Goal: Task Accomplishment & Management: Manage account settings

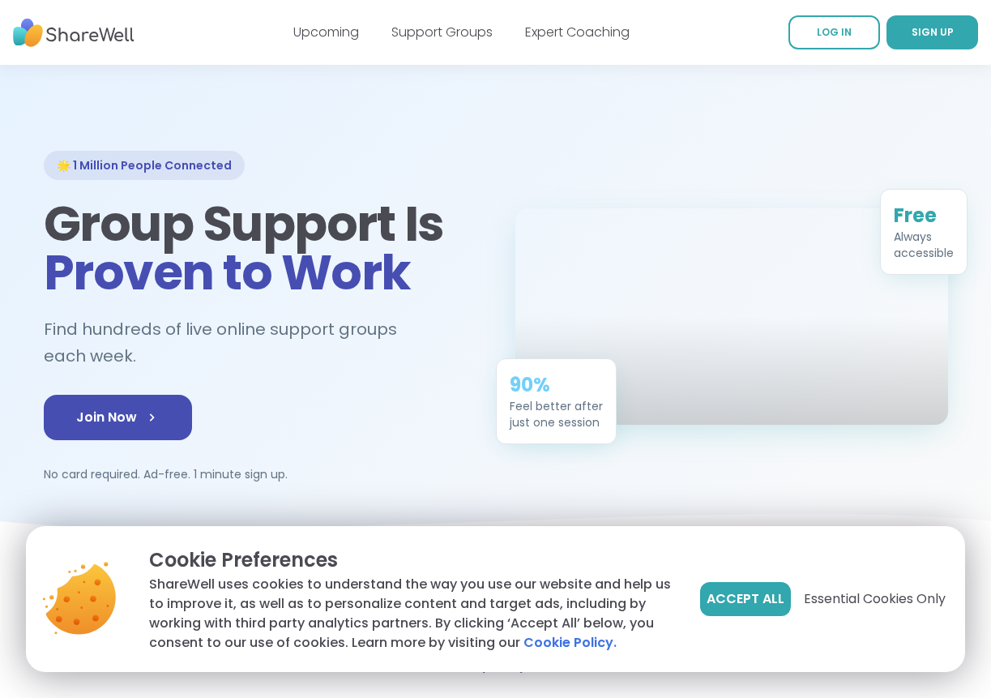
scroll to position [22, 0]
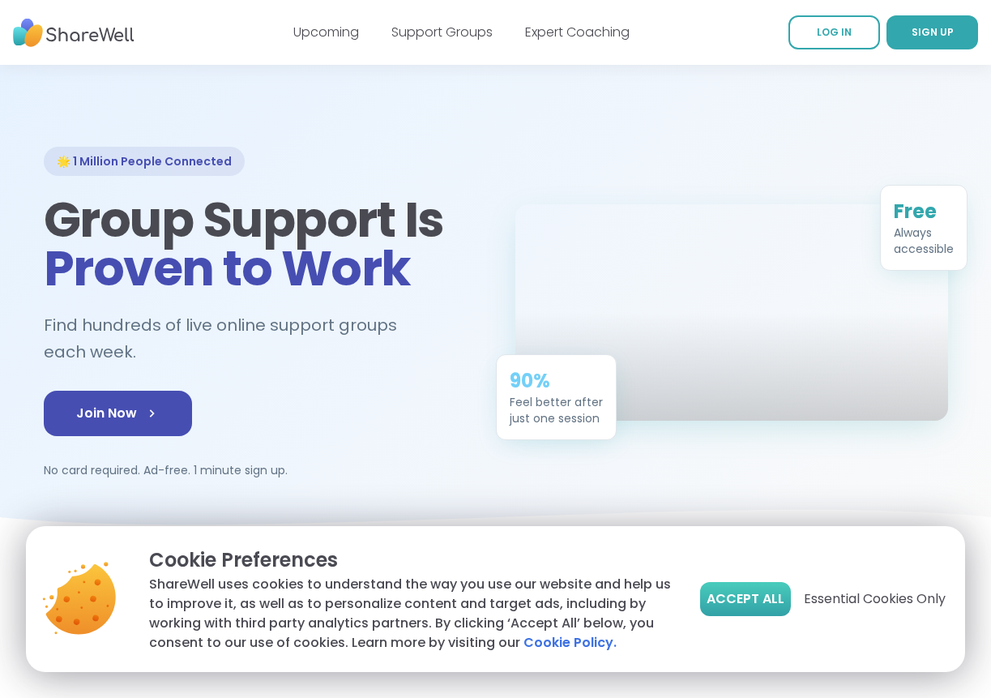
click at [766, 606] on span "Accept All" at bounding box center [746, 598] width 78 height 19
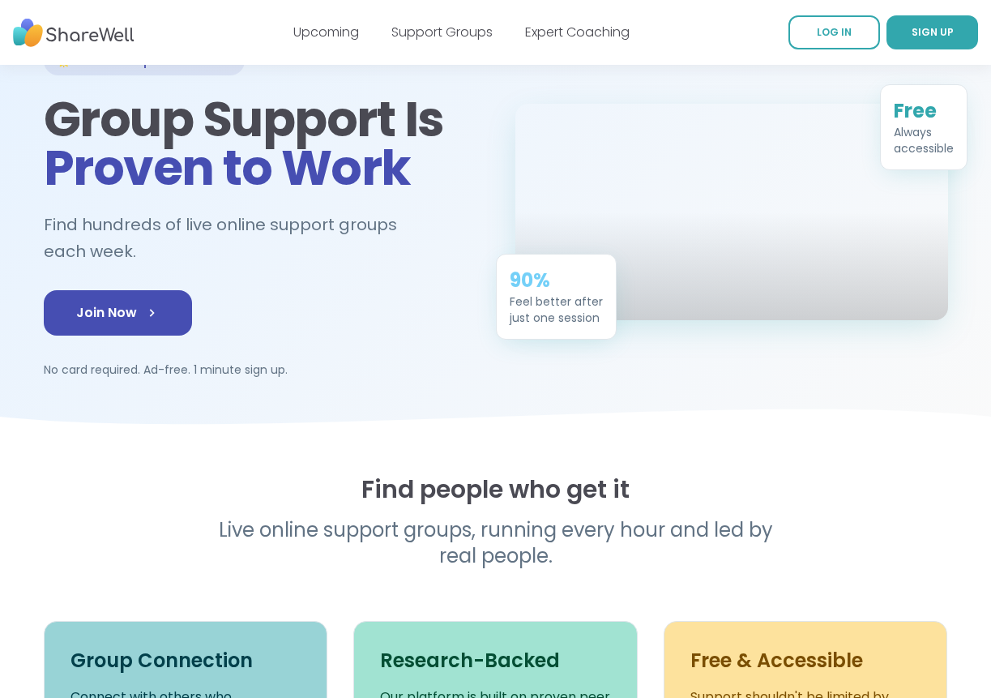
scroll to position [0, 0]
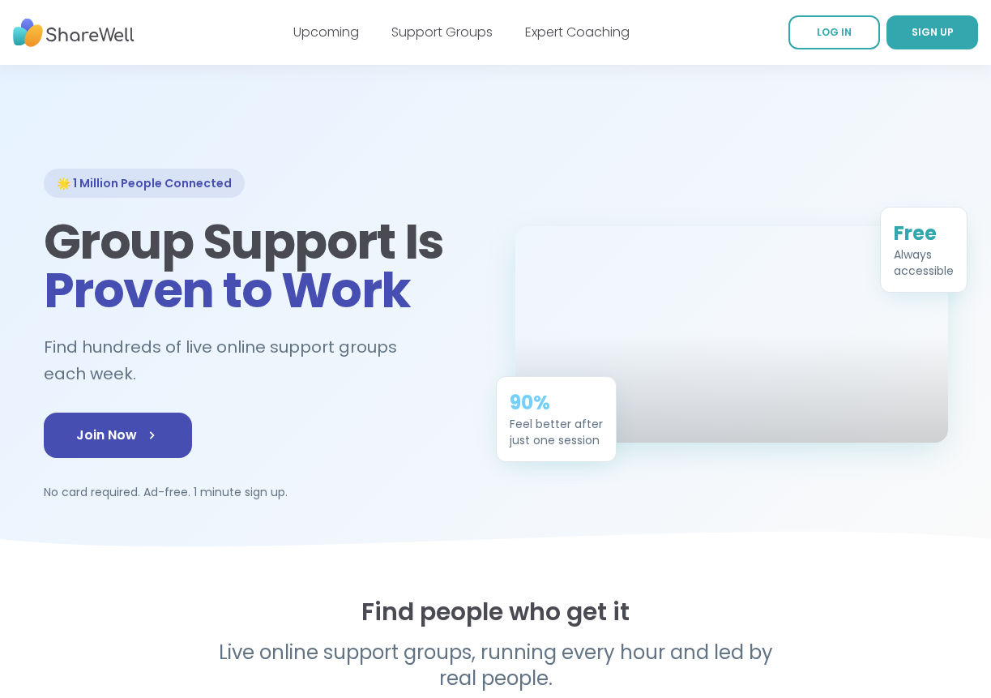
click at [988, 172] on div at bounding box center [495, 315] width 991 height 500
click at [990, 173] on div at bounding box center [495, 315] width 991 height 500
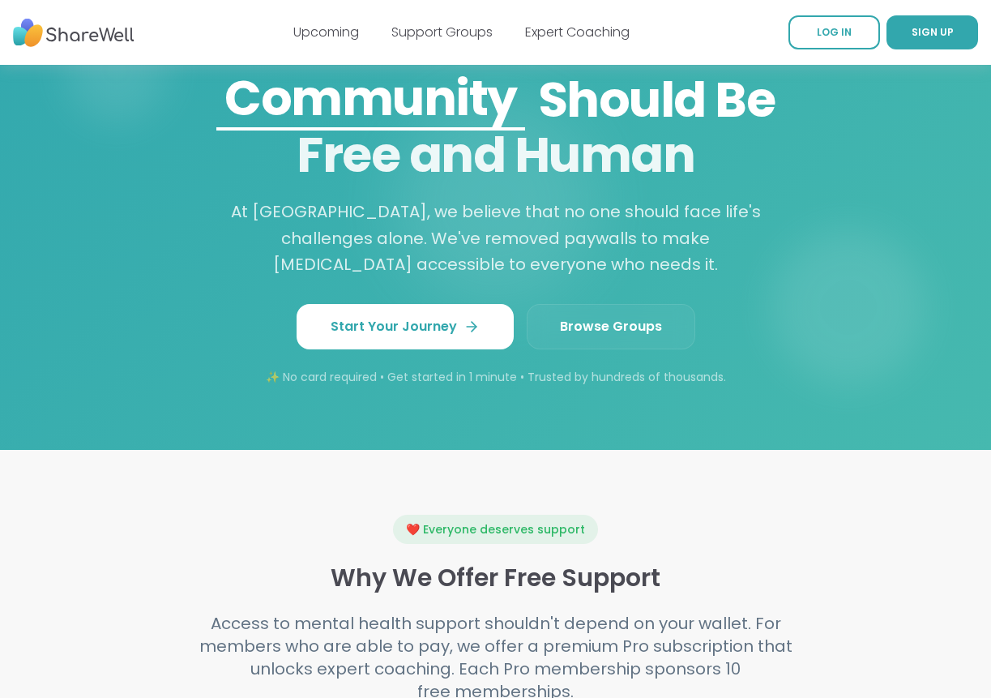
scroll to position [1418, 0]
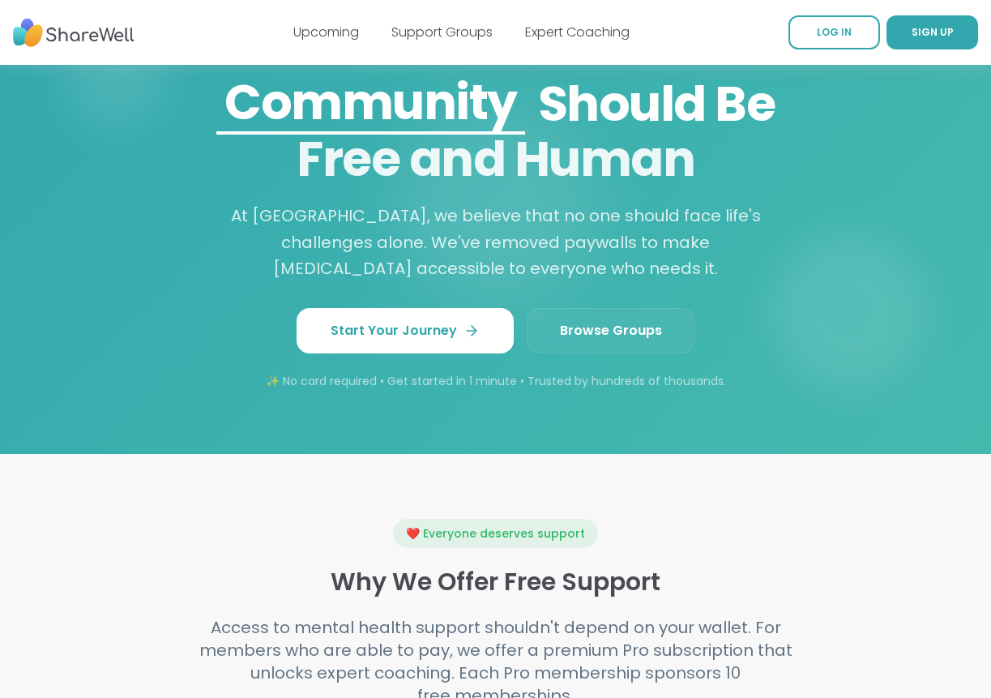
click at [409, 298] on div "Join for Free [DATE] [MEDICAL_DATA] Connection Community Growth Belonging Shoul…" at bounding box center [496, 206] width 830 height 366
click at [409, 318] on link "Start Your Journey" at bounding box center [405, 330] width 217 height 45
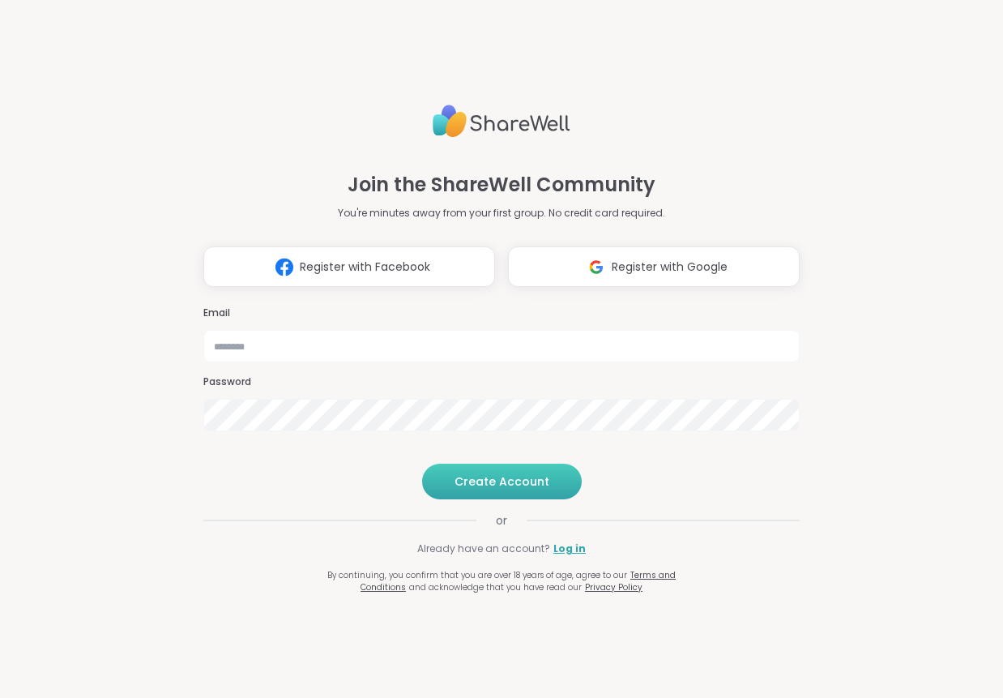
click at [508, 489] on span "Create Account" at bounding box center [502, 481] width 95 height 16
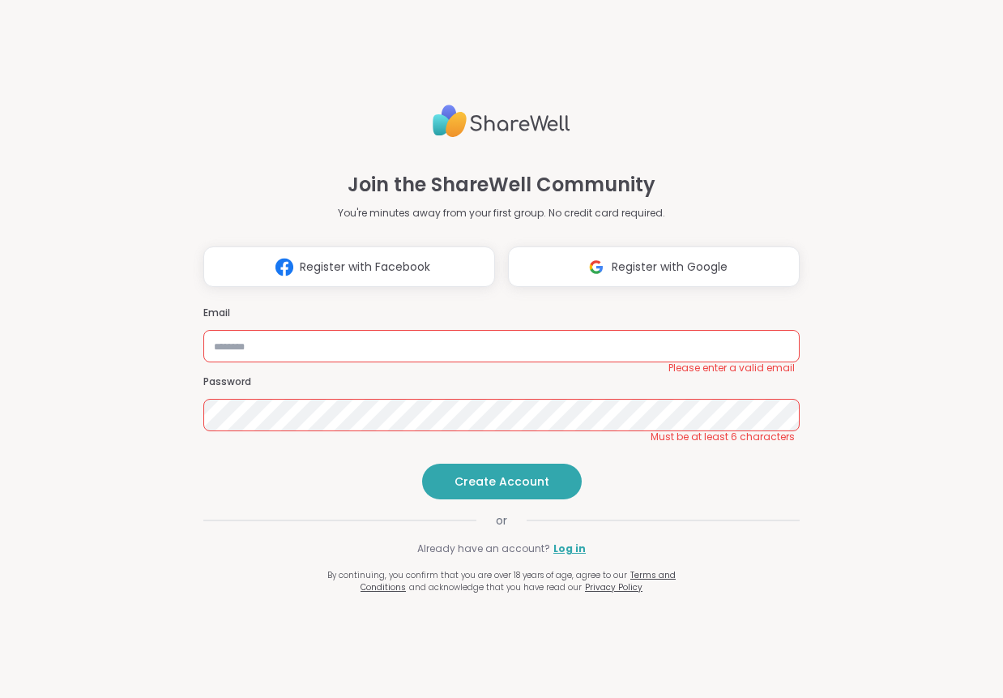
click at [549, 306] on div "Email Please enter a valid email" at bounding box center [501, 334] width 596 height 56
click at [547, 330] on input "email" at bounding box center [501, 346] width 596 height 32
type input "**********"
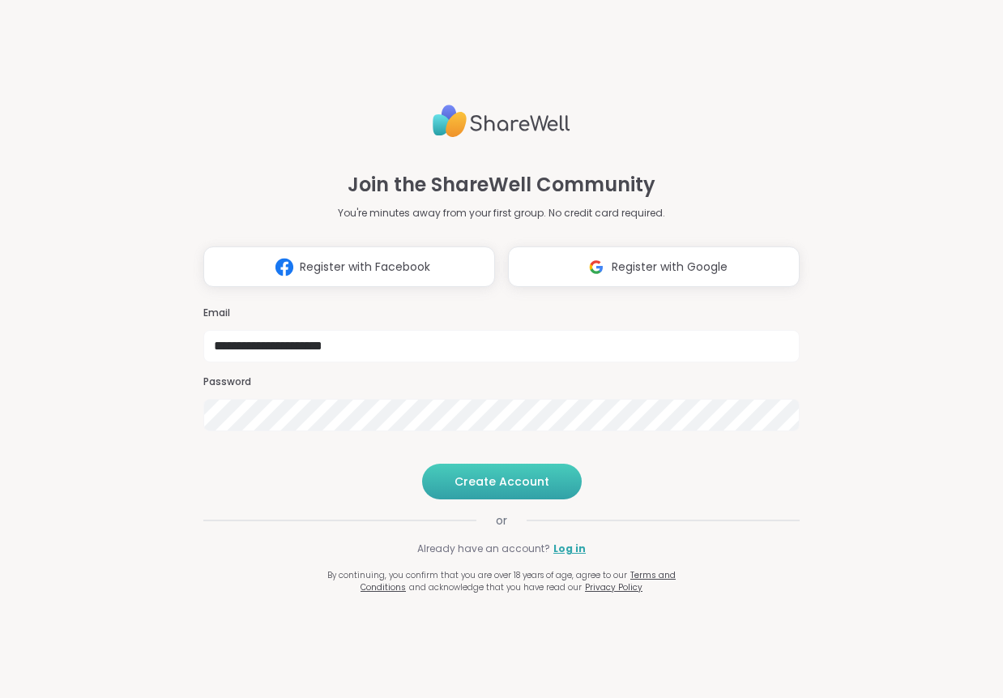
click at [493, 489] on span "Create Account" at bounding box center [502, 481] width 95 height 16
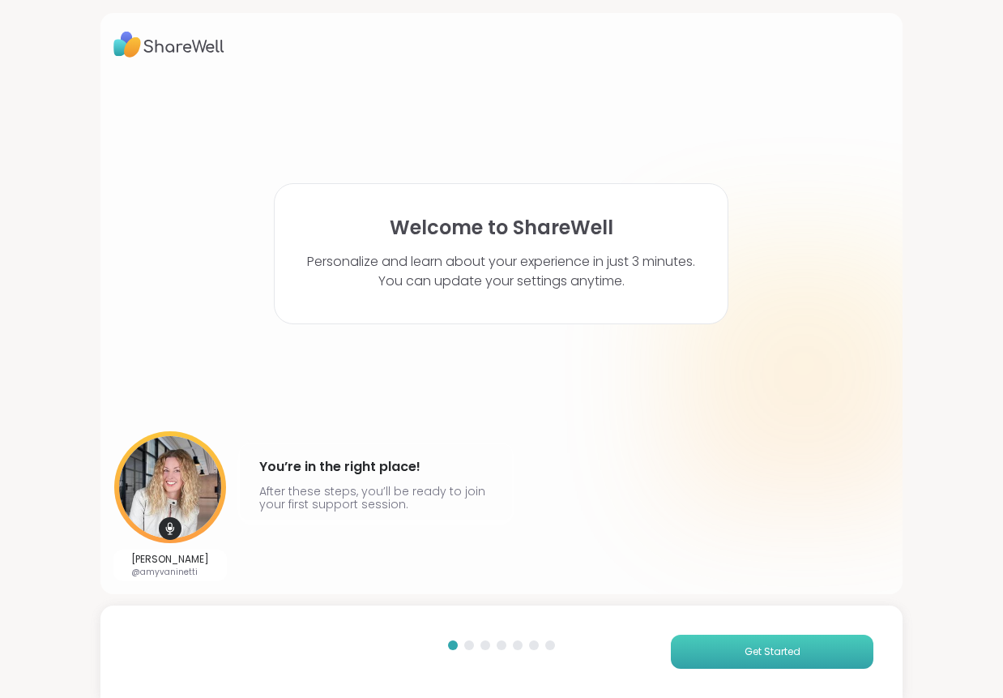
click at [777, 652] on span "Get Started" at bounding box center [773, 651] width 56 height 15
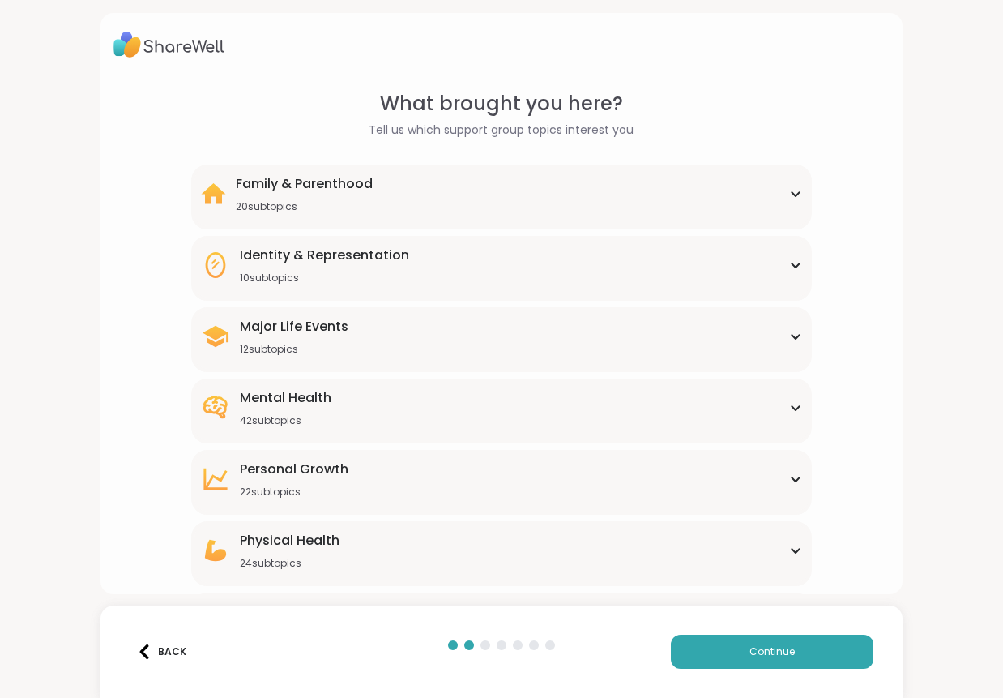
click at [316, 187] on div "Family & Parenthood" at bounding box center [304, 183] width 137 height 19
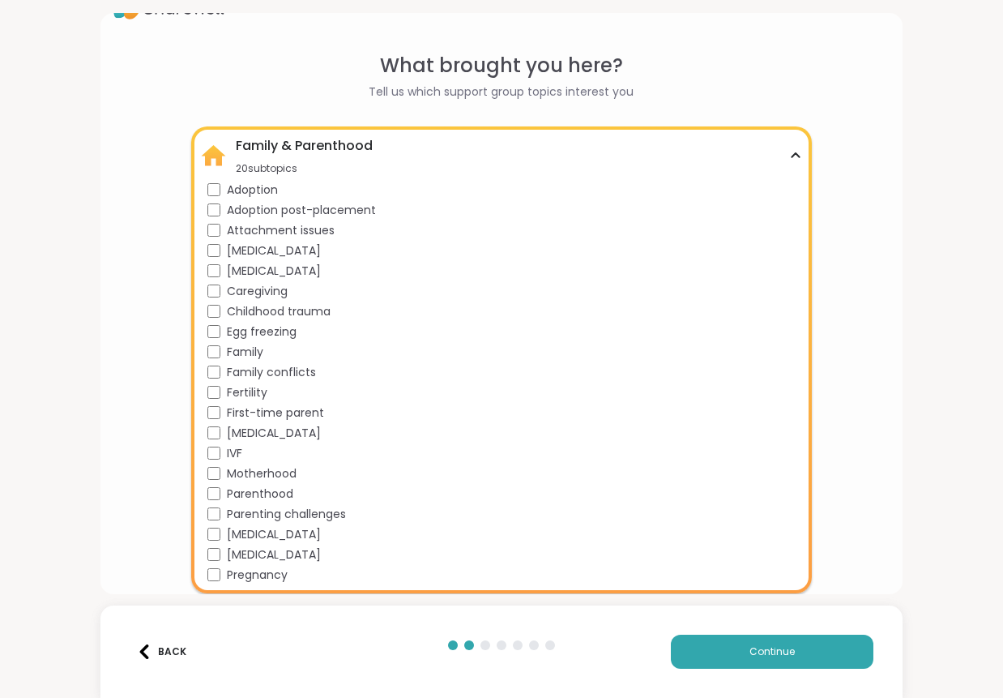
scroll to position [46, 0]
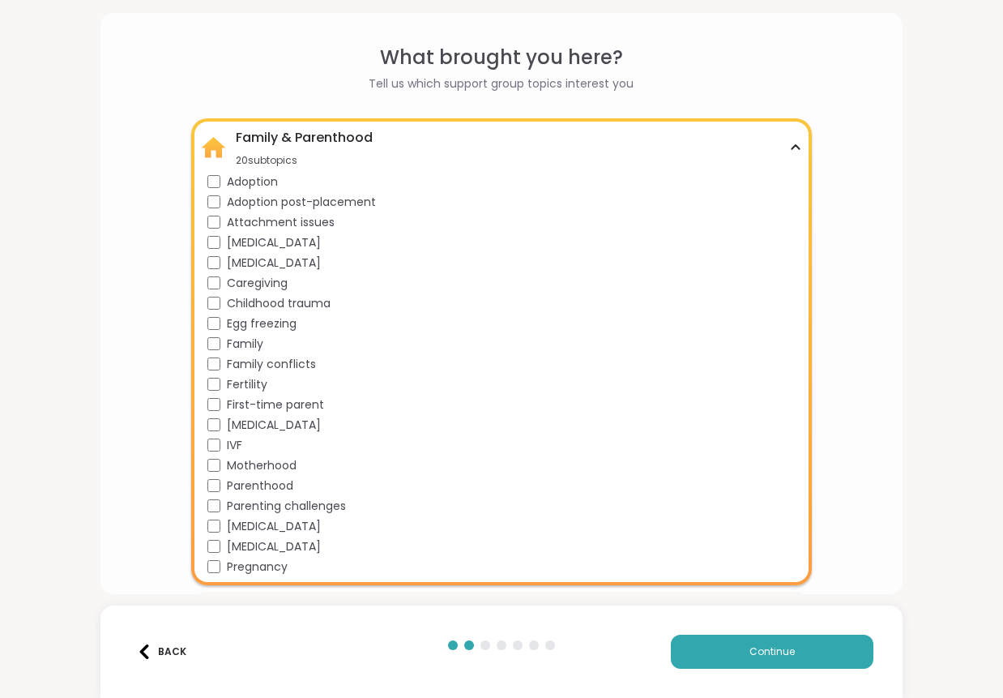
click at [274, 140] on div "Family & Parenthood" at bounding box center [304, 137] width 137 height 19
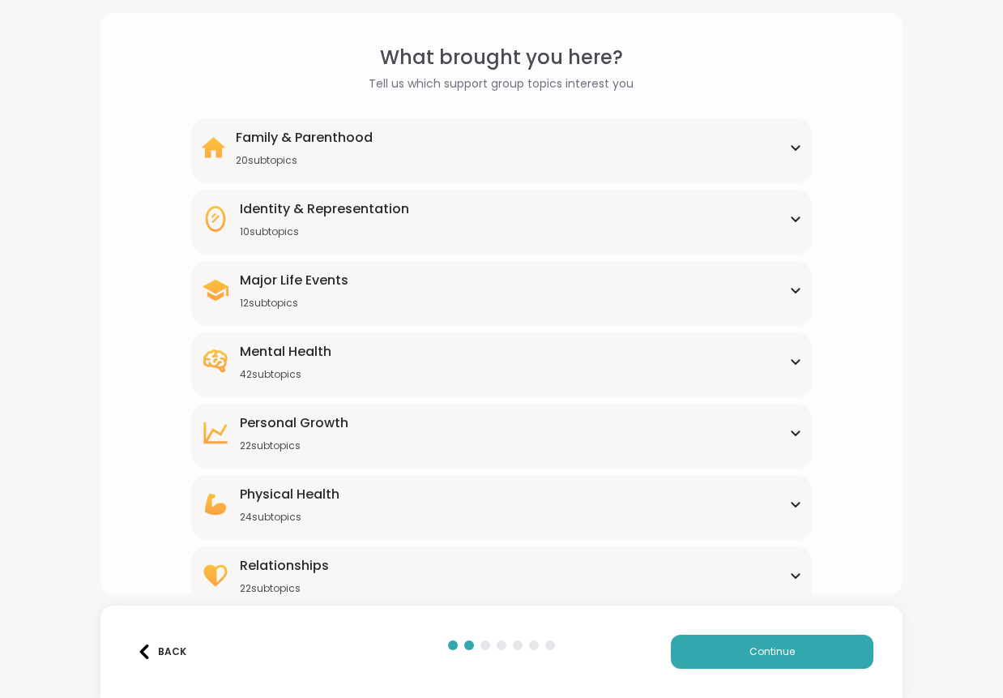
click at [272, 205] on div "Identity & Representation" at bounding box center [324, 208] width 169 height 19
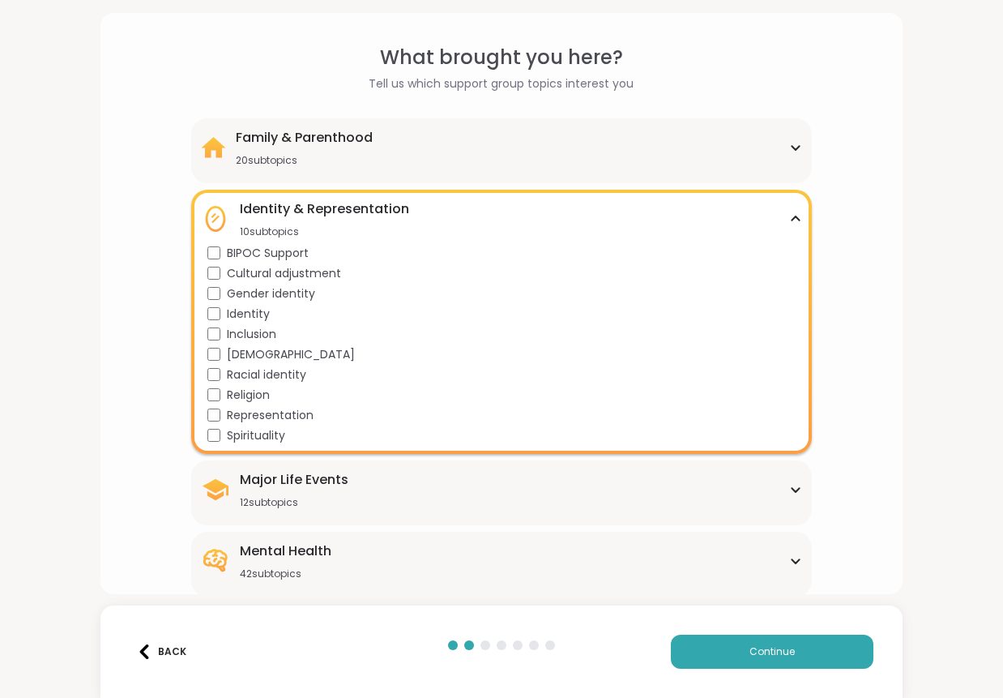
click at [304, 487] on div "Major Life Events" at bounding box center [294, 479] width 109 height 19
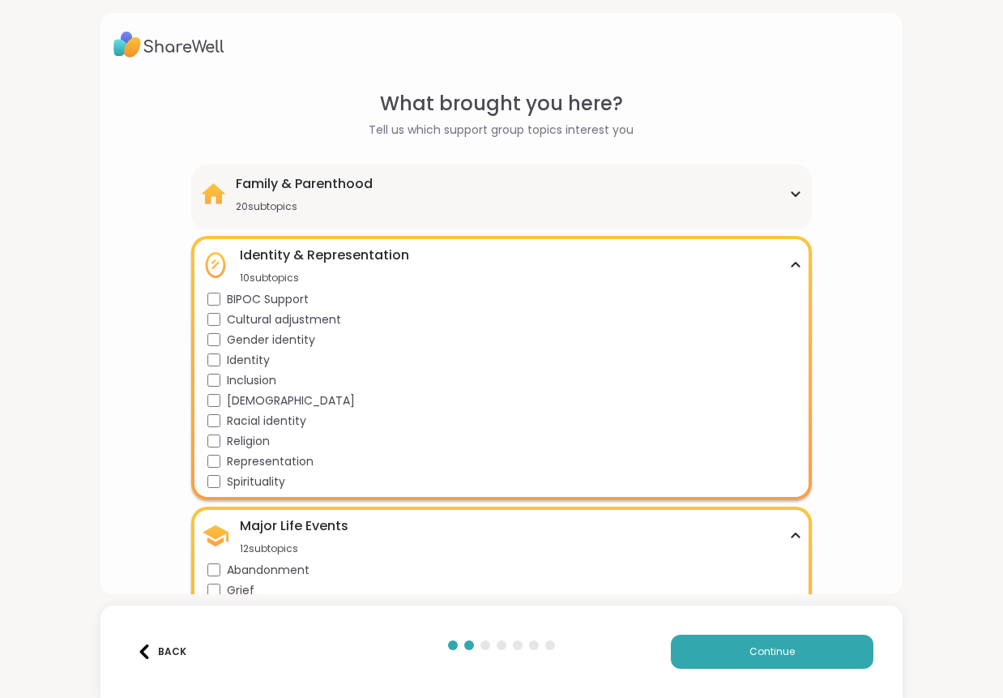
scroll to position [249, 0]
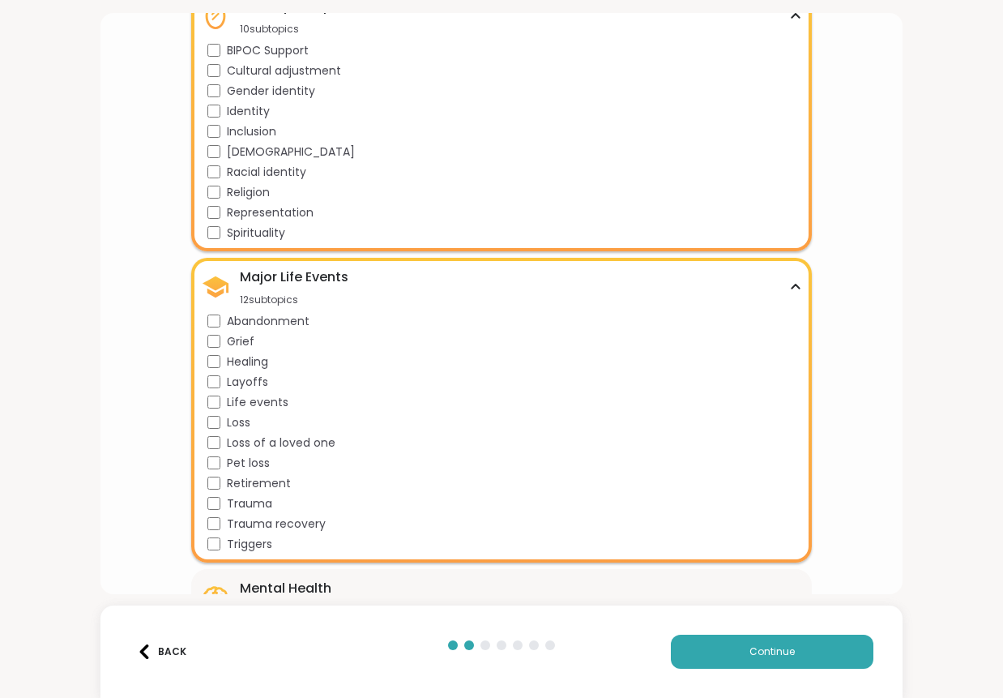
click at [179, 650] on div "Back" at bounding box center [161, 651] width 49 height 15
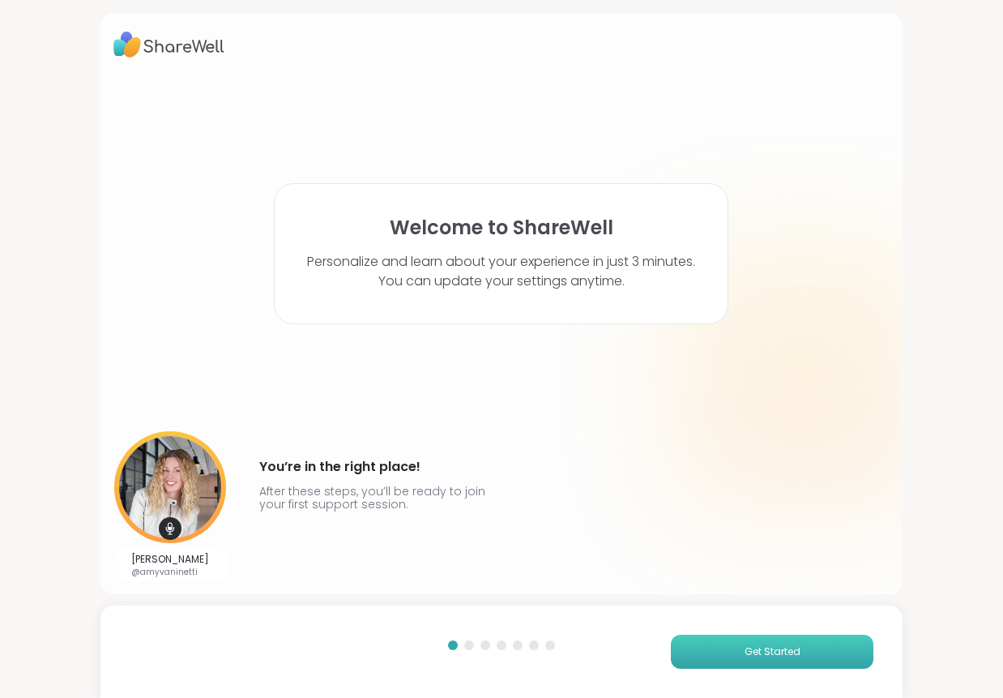
click at [766, 638] on button "Get Started" at bounding box center [772, 651] width 203 height 34
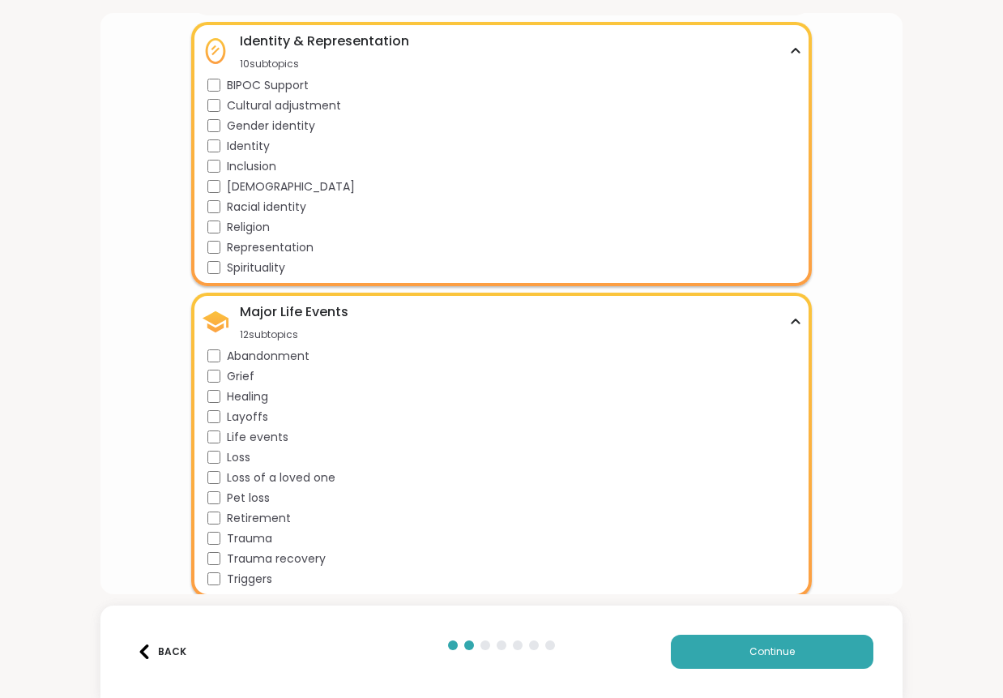
scroll to position [302, 0]
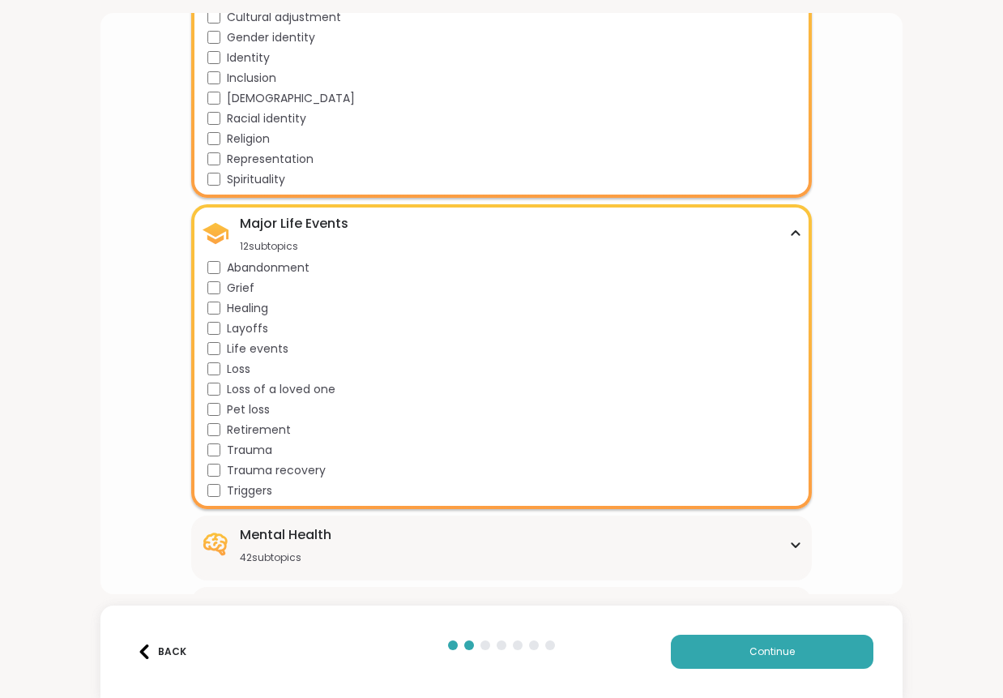
click at [215, 482] on div "Triggers" at bounding box center [505, 490] width 596 height 17
click at [340, 540] on div "Mental Health 42 subtopics" at bounding box center [502, 544] width 602 height 39
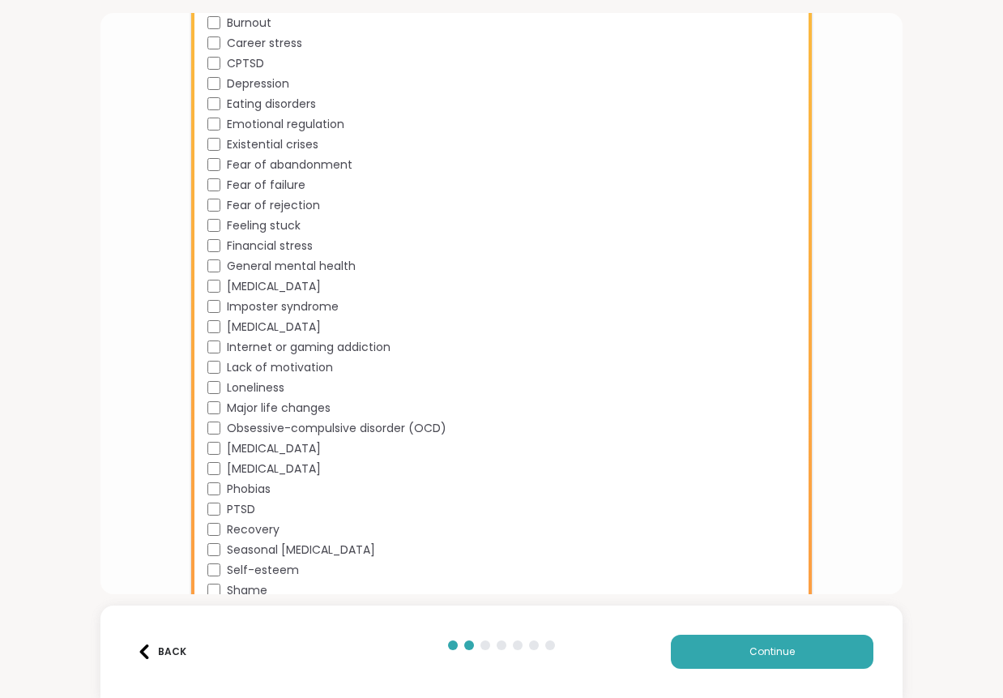
scroll to position [1063, 0]
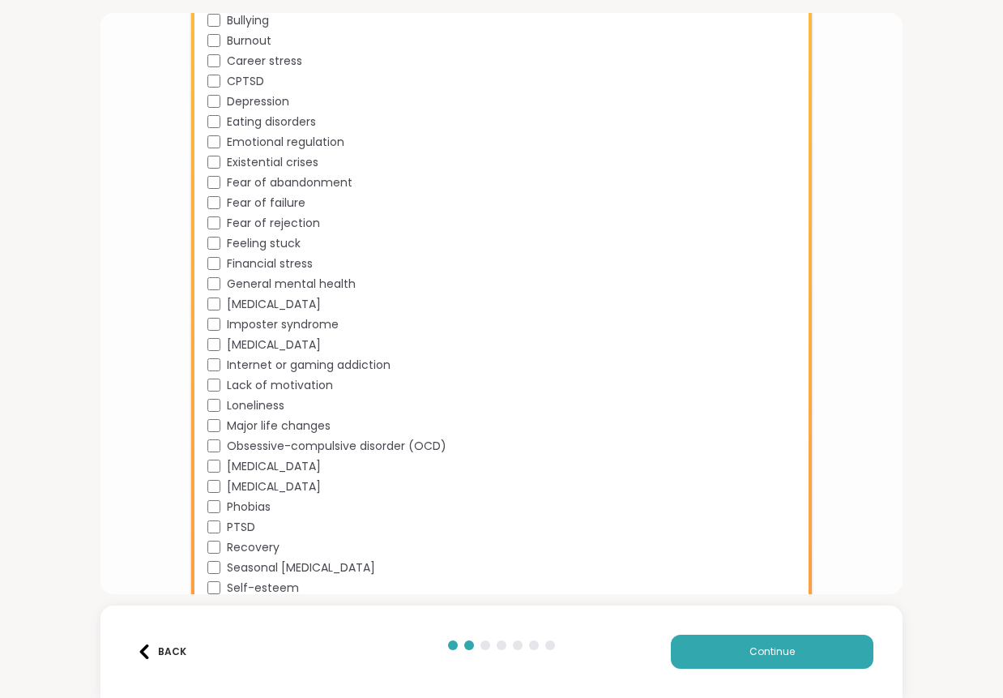
click at [227, 443] on span "Obsessive-compulsive disorder (OCD)" at bounding box center [337, 446] width 220 height 17
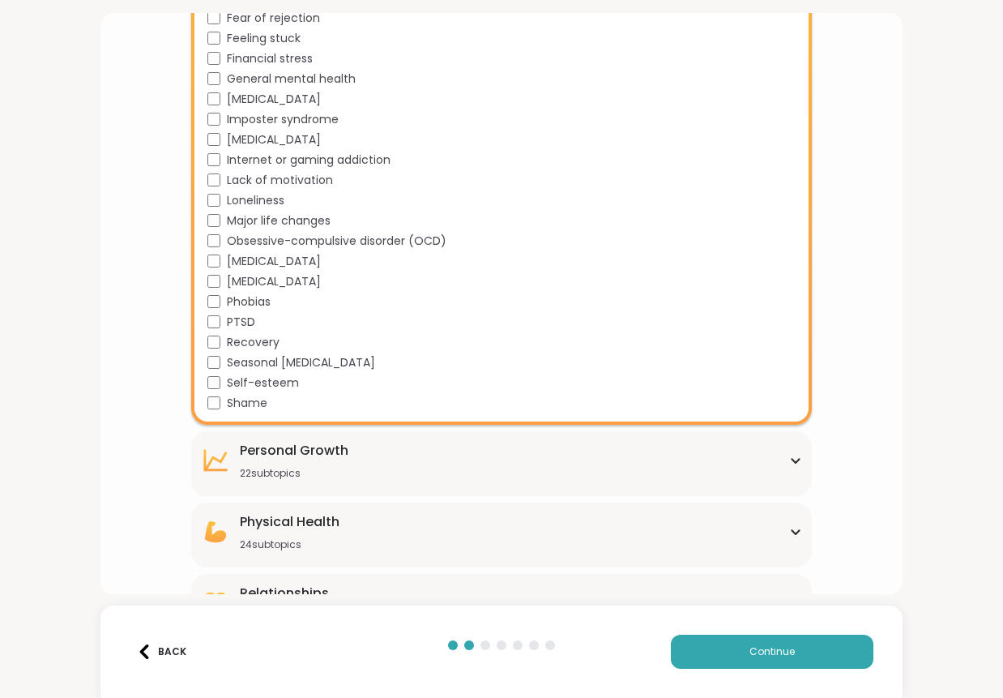
scroll to position [1313, 0]
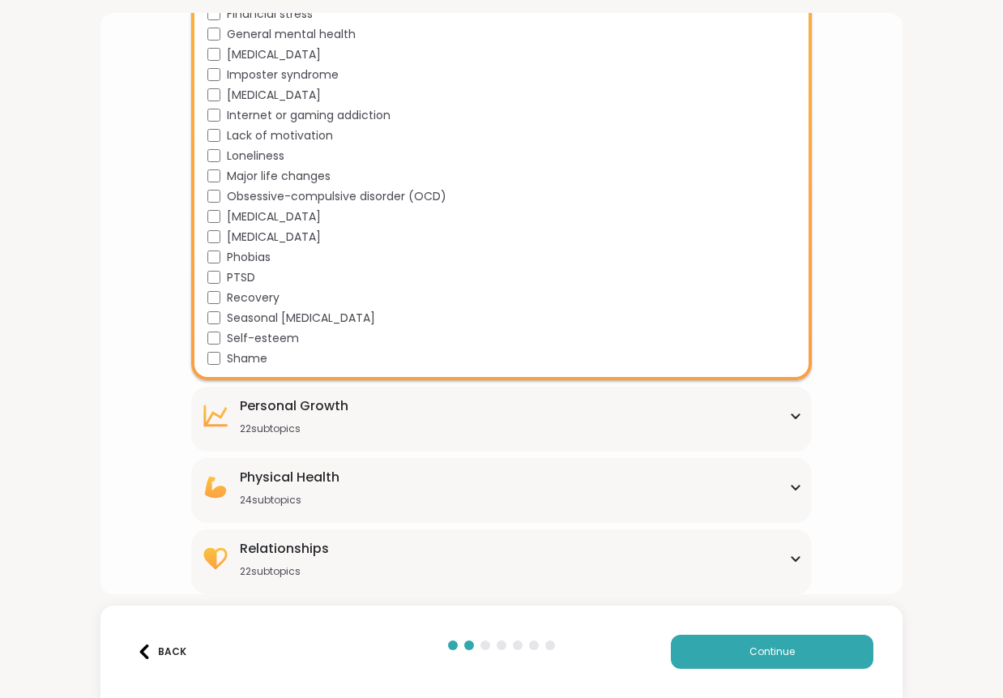
click at [313, 427] on div "22 subtopics" at bounding box center [294, 428] width 109 height 13
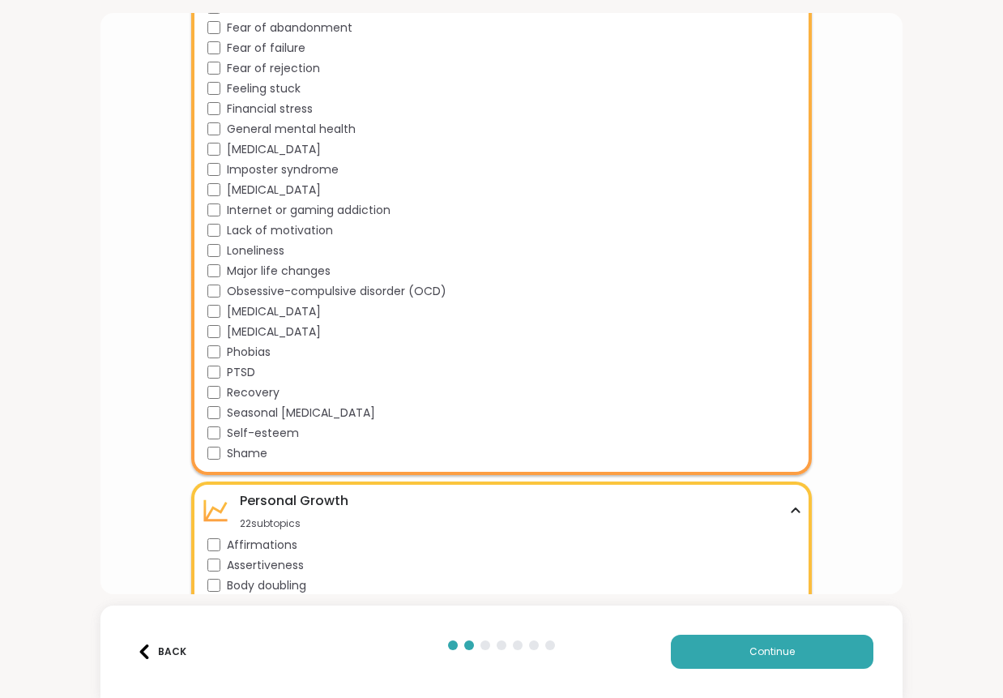
scroll to position [1223, 0]
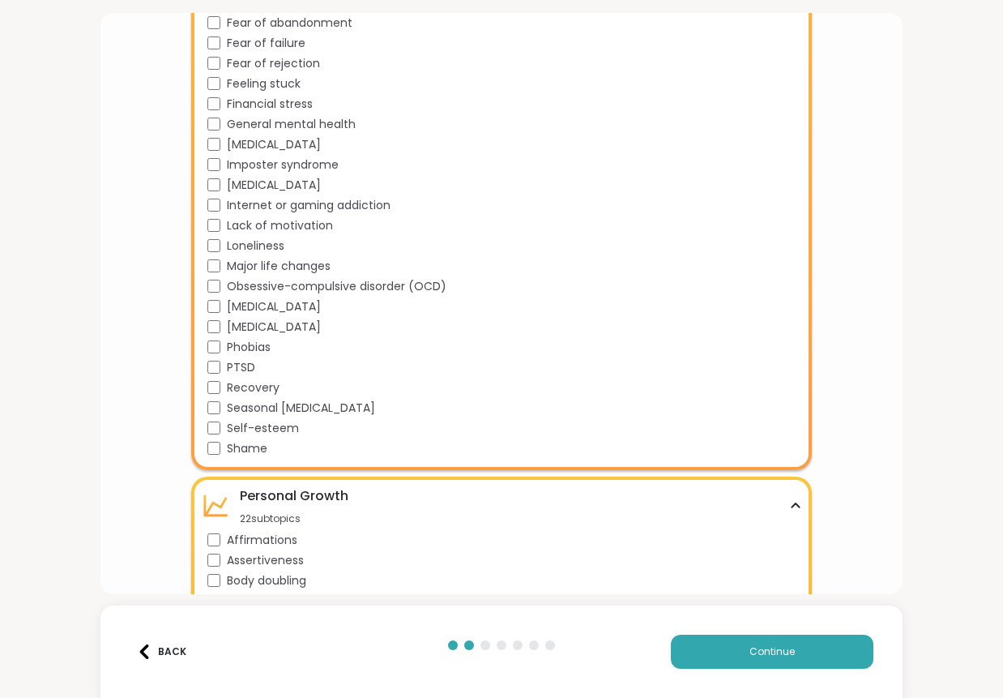
click at [999, 255] on html "What brought you here? Tell us which support group topics interest you Family &…" at bounding box center [501, 349] width 1003 height 698
click at [997, 256] on html "What brought you here? Tell us which support group topics interest you Family &…" at bounding box center [501, 349] width 1003 height 698
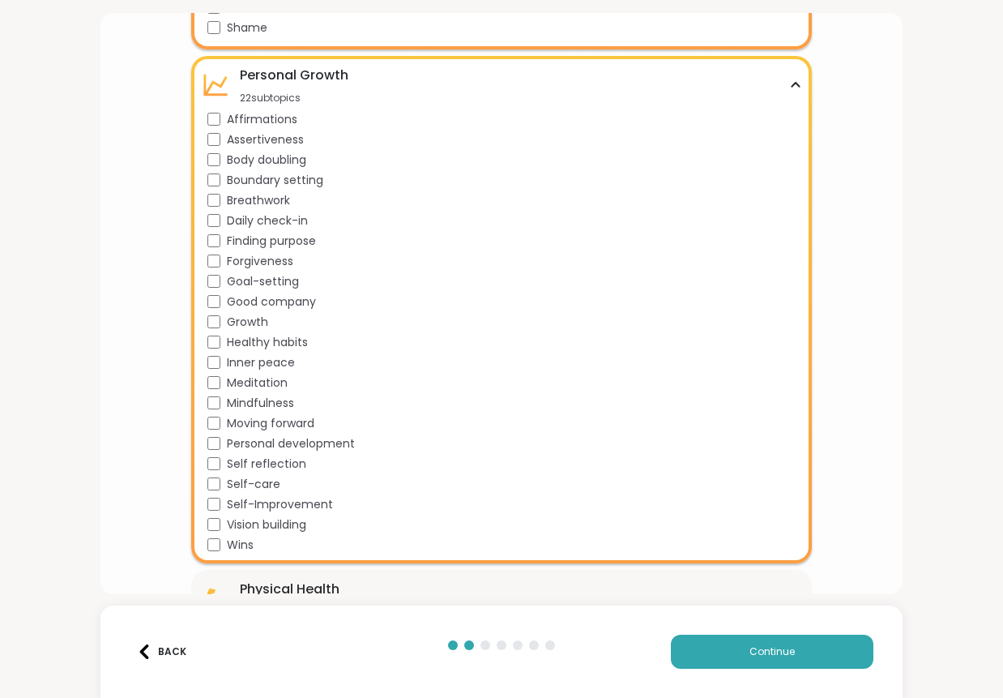
scroll to position [1647, 0]
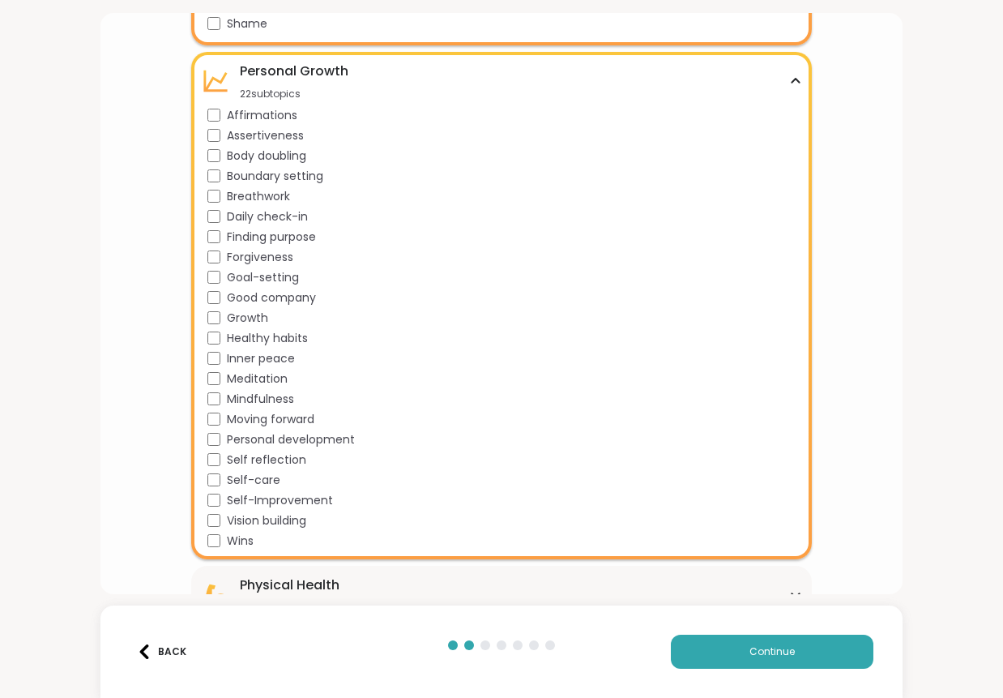
click at [218, 370] on div "Meditation" at bounding box center [505, 378] width 596 height 17
click at [213, 472] on div "Self-care" at bounding box center [505, 480] width 596 height 17
click at [274, 575] on div "Physical Health" at bounding box center [290, 584] width 100 height 19
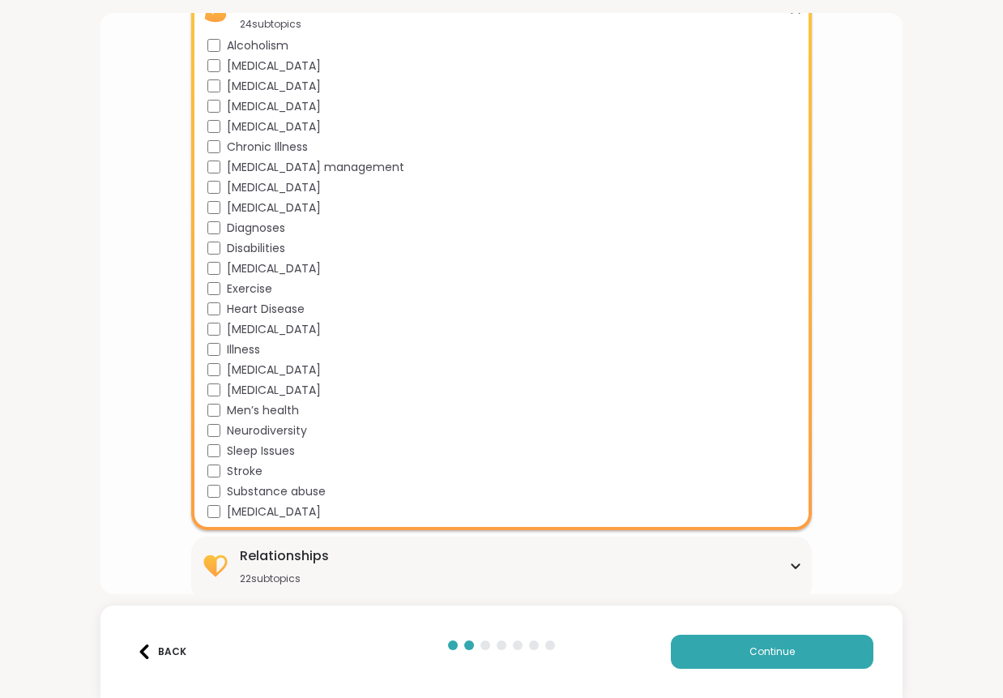
scroll to position [2238, 0]
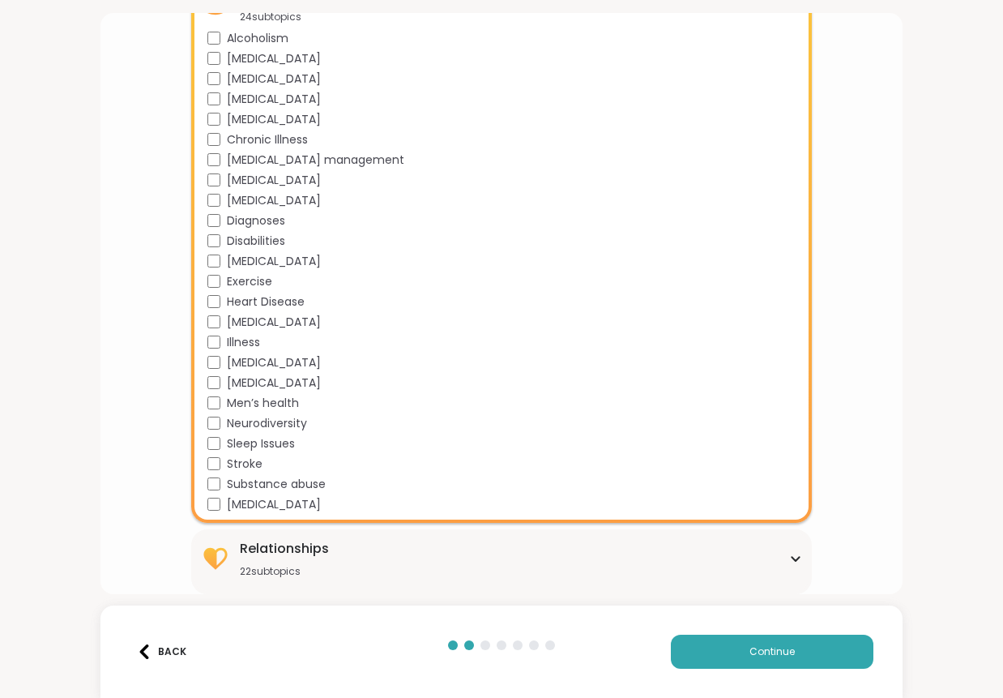
click at [197, 414] on div "Physical Health 24 subtopics Alcoholism Alzheimers Aspergers Autism Cancer Chro…" at bounding box center [501, 249] width 621 height 548
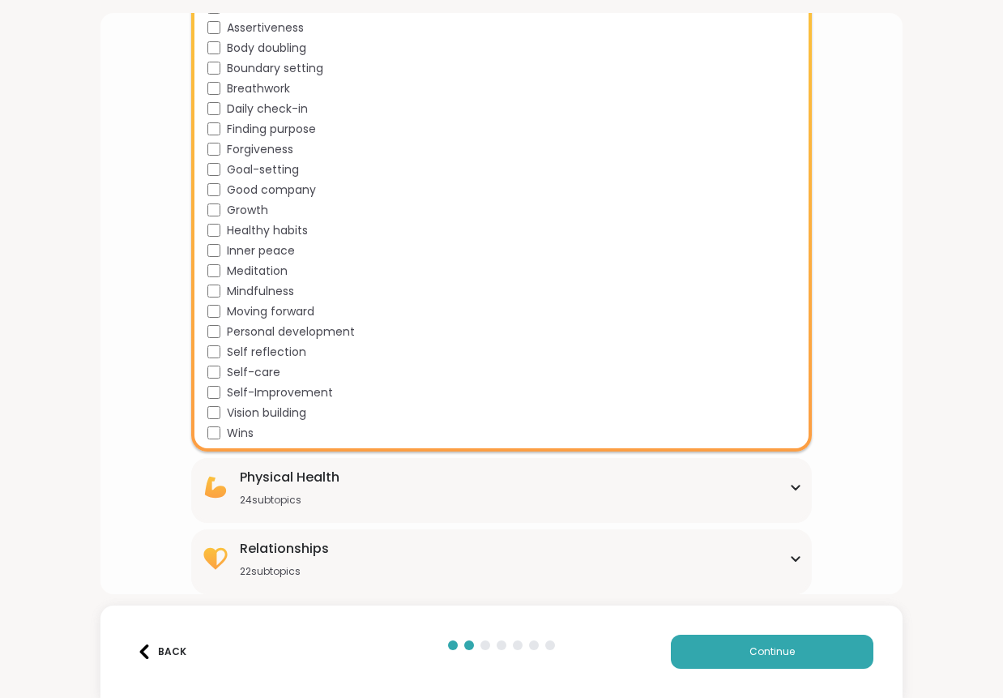
click at [246, 501] on div "24 subtopics" at bounding box center [290, 499] width 100 height 13
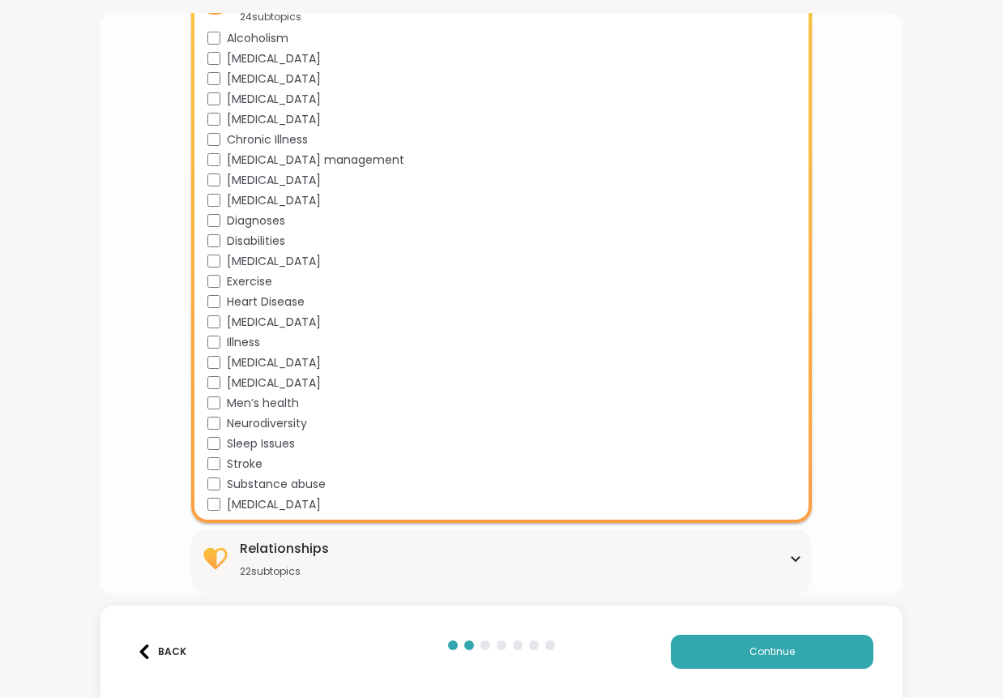
click at [280, 551] on div "Relationships" at bounding box center [284, 548] width 89 height 19
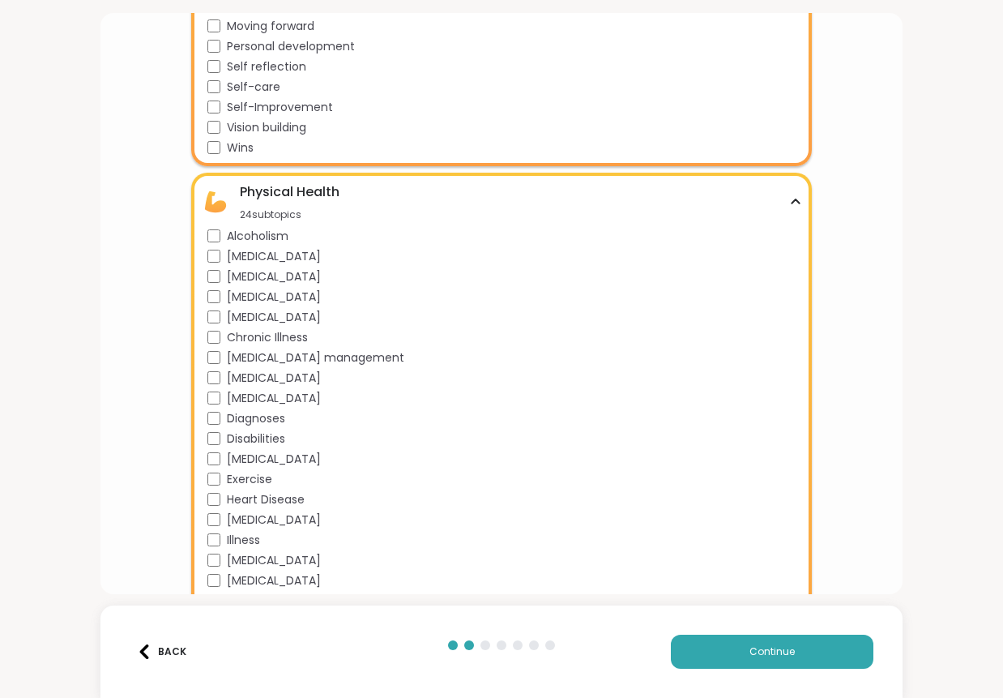
scroll to position [1933, 0]
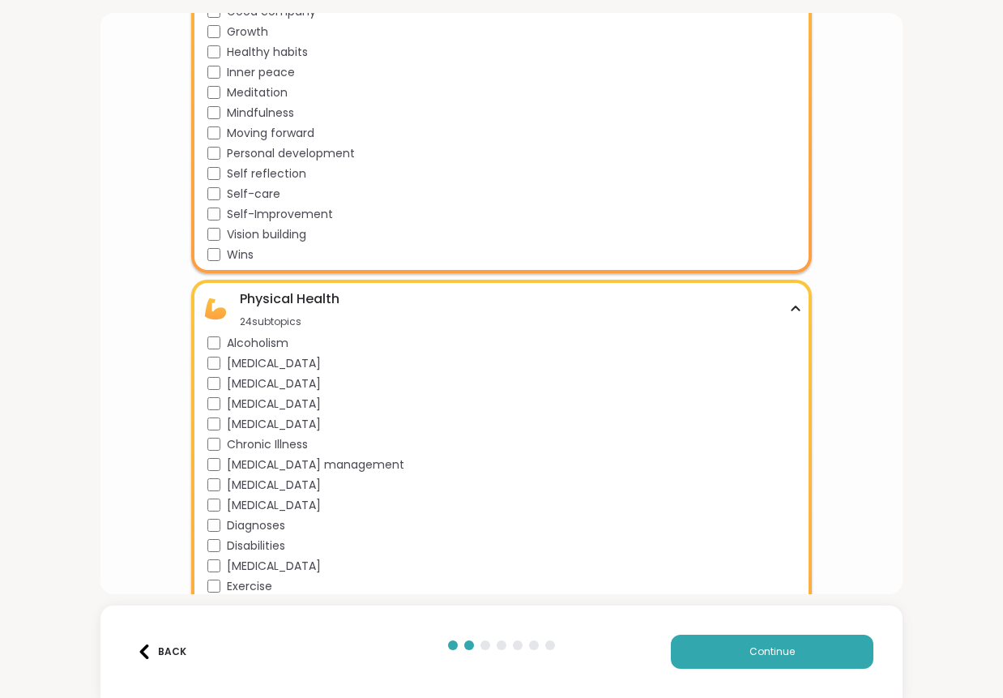
click at [999, 95] on html "What brought you here? Tell us which support group topics interest you Family &…" at bounding box center [501, 349] width 1003 height 698
click at [999, 88] on html "What brought you here? Tell us which support group topics interest you Family &…" at bounding box center [501, 349] width 1003 height 698
click at [997, 73] on html "What brought you here? Tell us which support group topics interest you Family &…" at bounding box center [501, 349] width 1003 height 698
click at [997, 72] on html "What brought you here? Tell us which support group topics interest you Family &…" at bounding box center [501, 349] width 1003 height 698
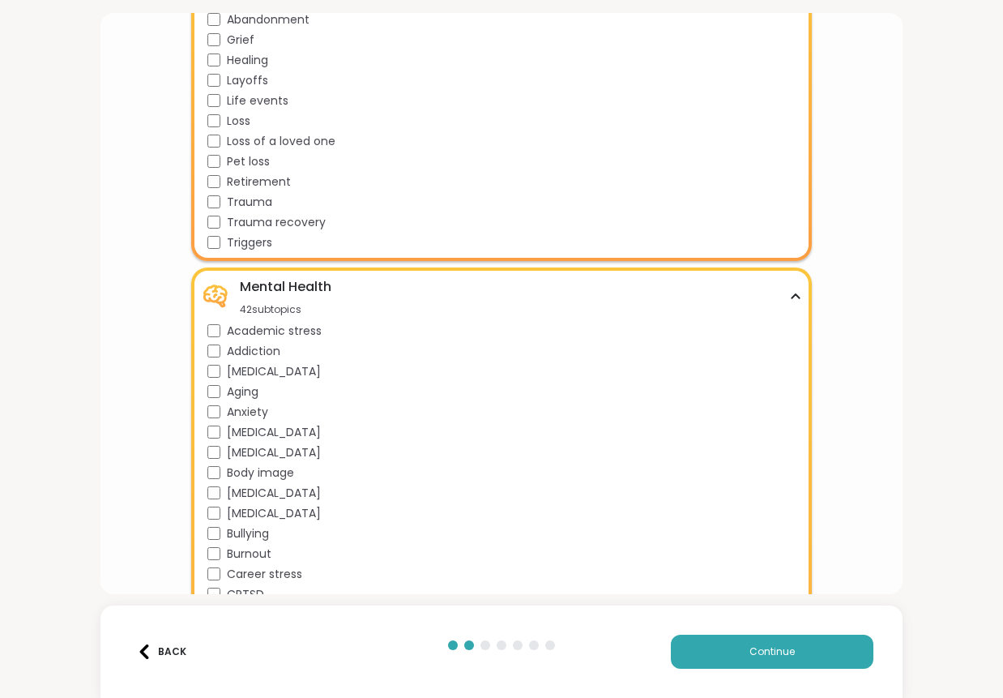
scroll to position [493, 0]
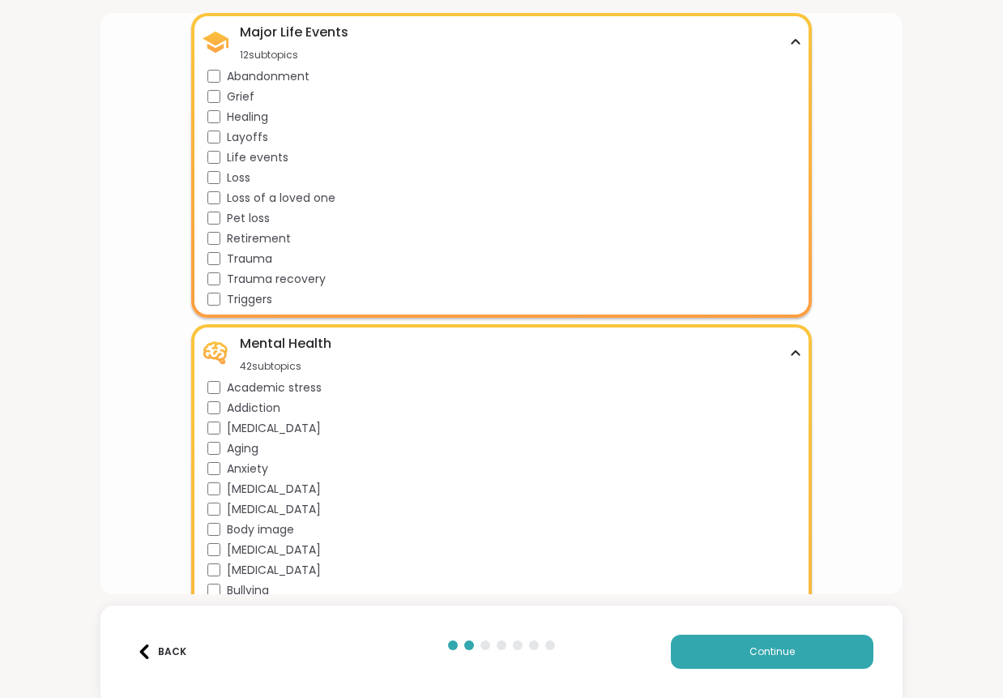
drag, startPoint x: 852, startPoint y: 391, endPoint x: 855, endPoint y: 427, distance: 36.6
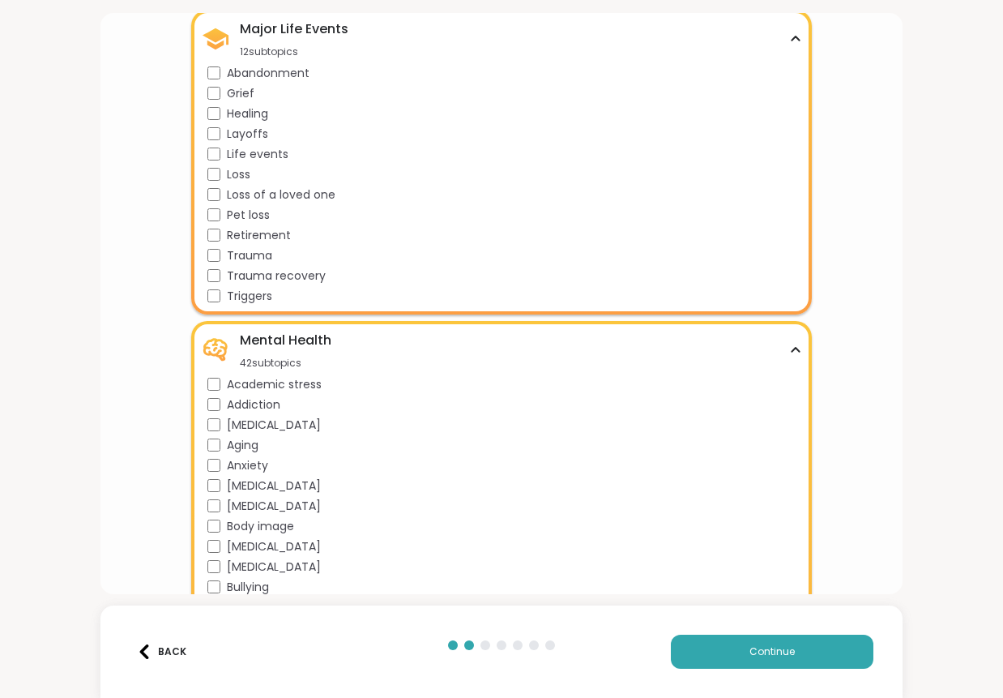
drag, startPoint x: 875, startPoint y: 397, endPoint x: 874, endPoint y: 419, distance: 21.9
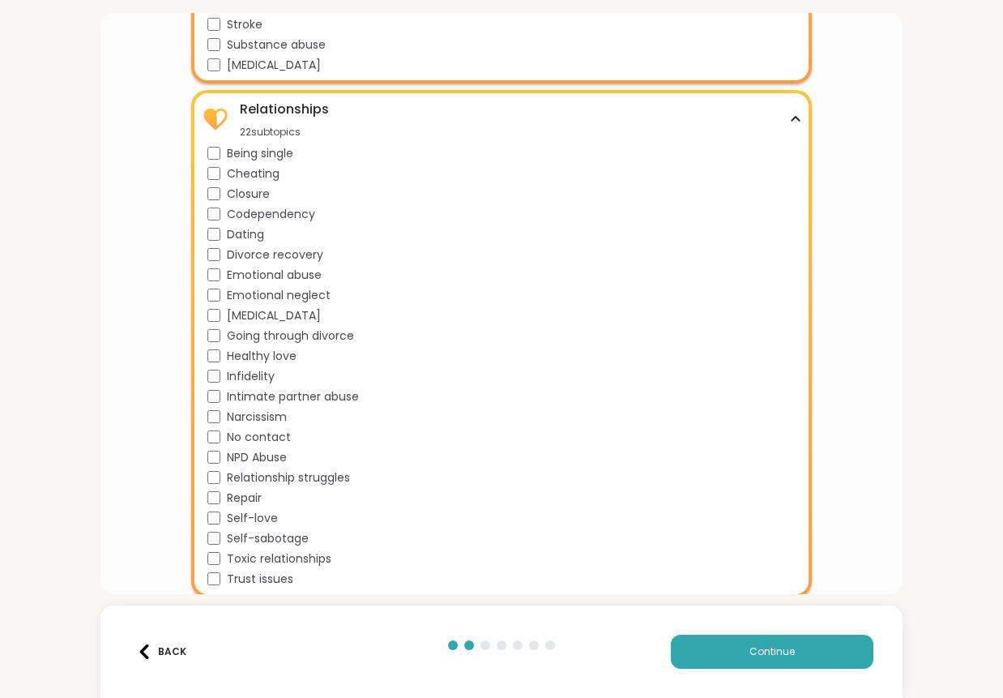
scroll to position [2680, 0]
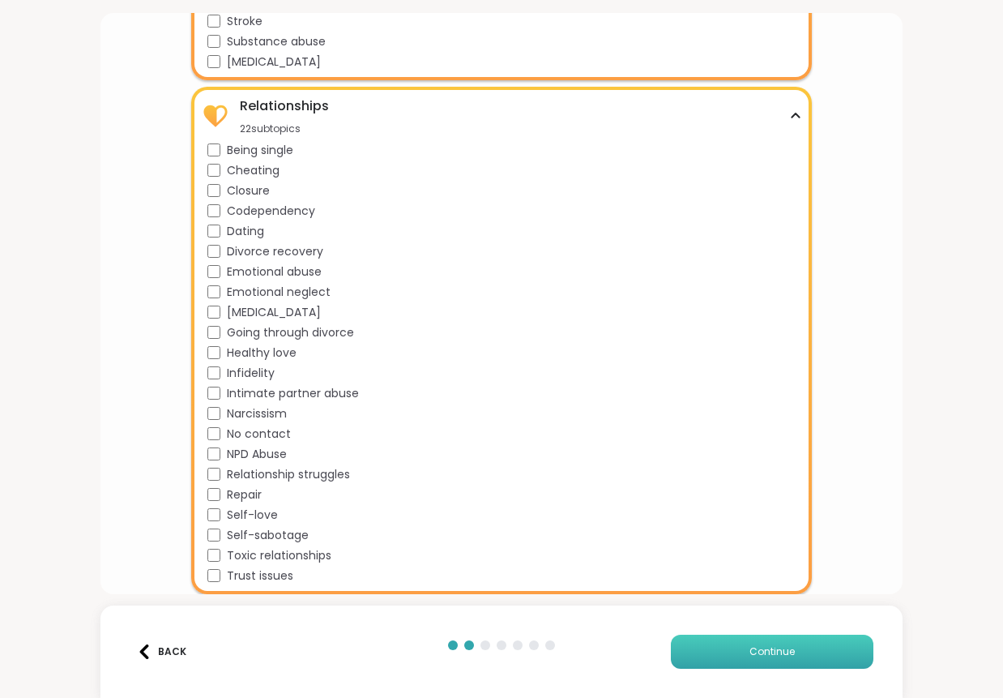
click at [772, 634] on button "Continue" at bounding box center [772, 651] width 203 height 34
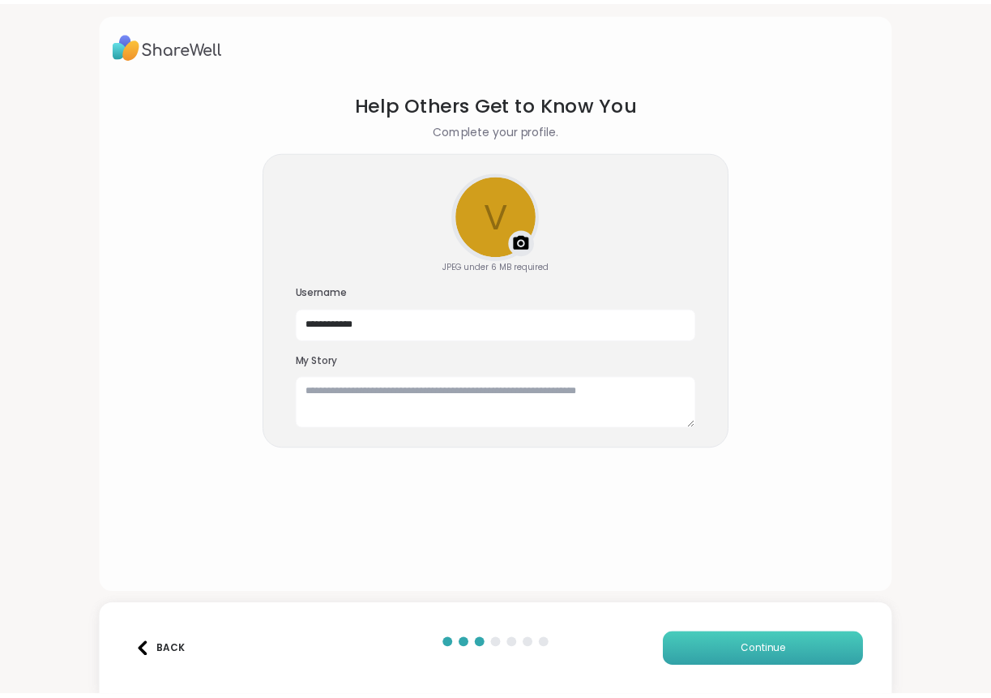
scroll to position [0, 0]
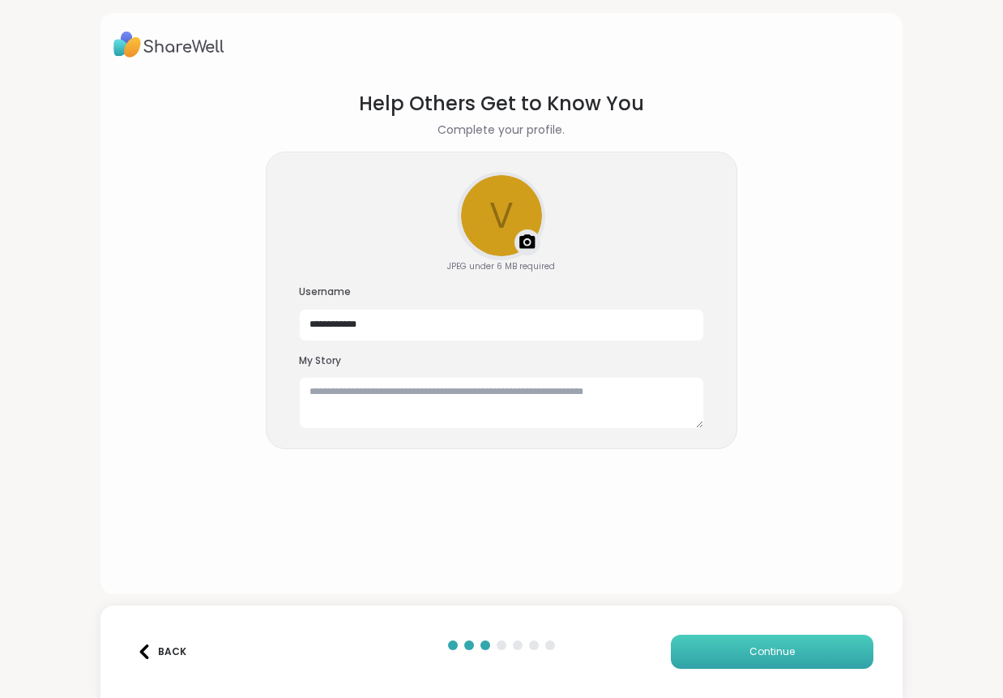
click at [762, 637] on button "Continue" at bounding box center [772, 651] width 203 height 34
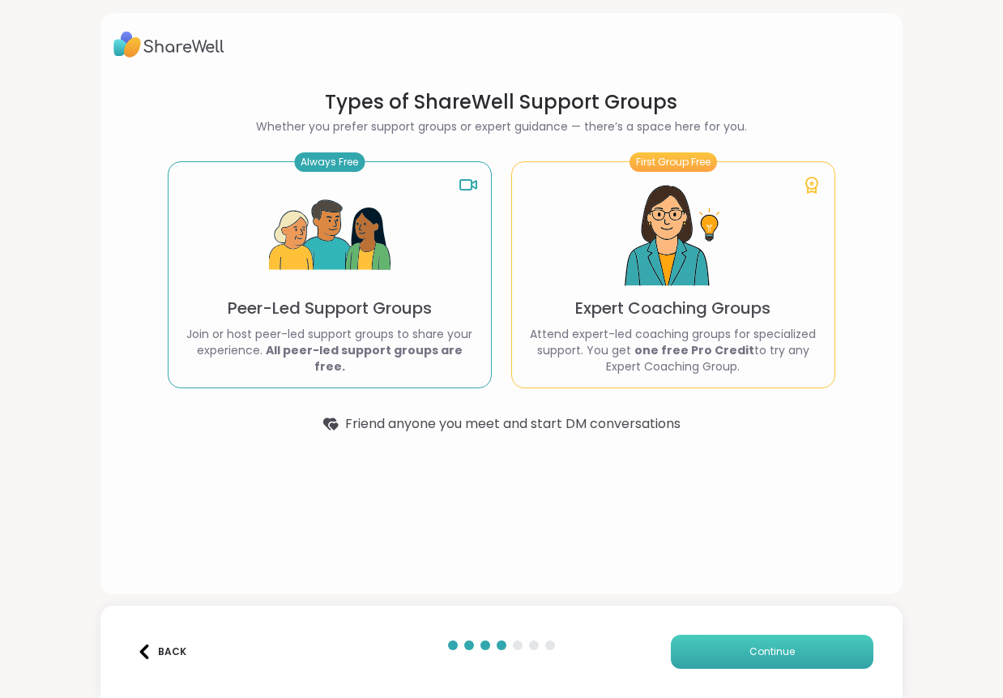
click at [755, 651] on span "Continue" at bounding box center [771, 651] width 45 height 15
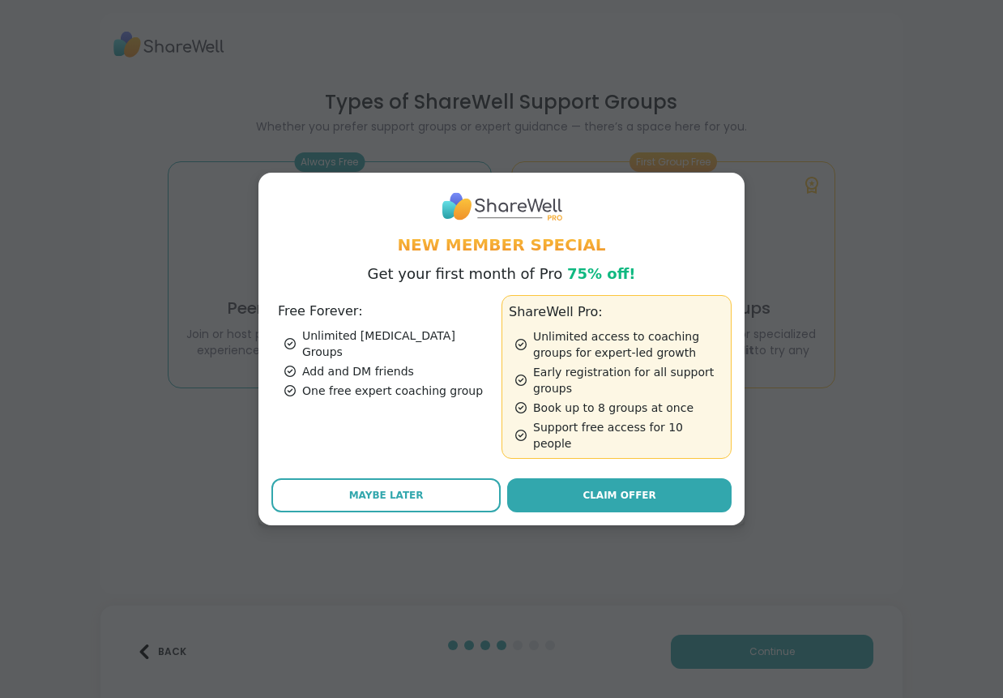
click at [391, 488] on span "Maybe Later" at bounding box center [386, 495] width 75 height 15
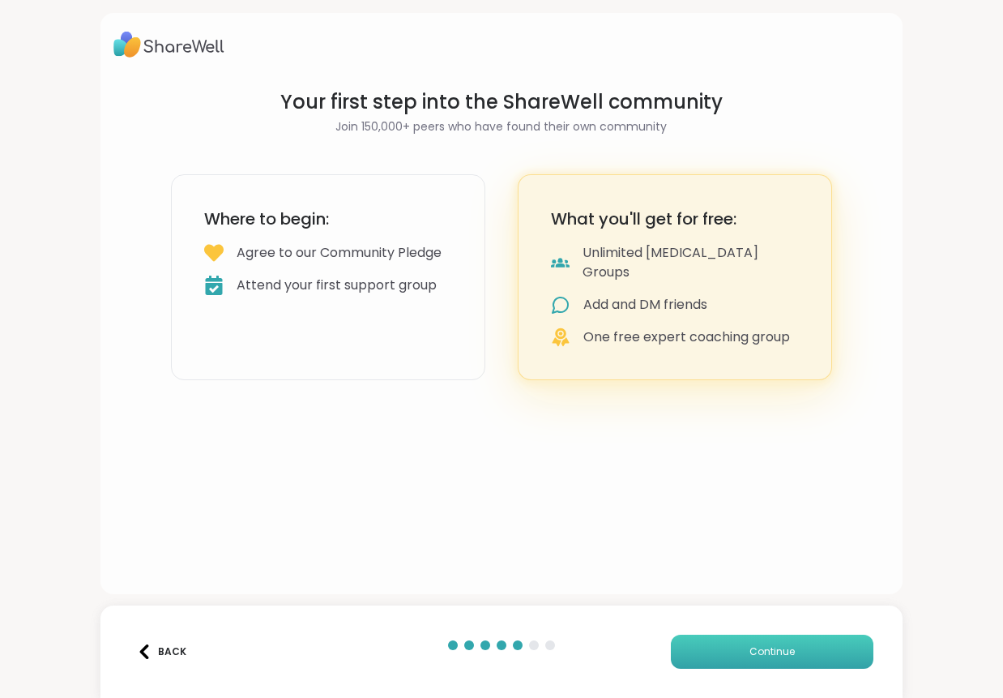
click at [800, 650] on button "Continue" at bounding box center [772, 651] width 203 height 34
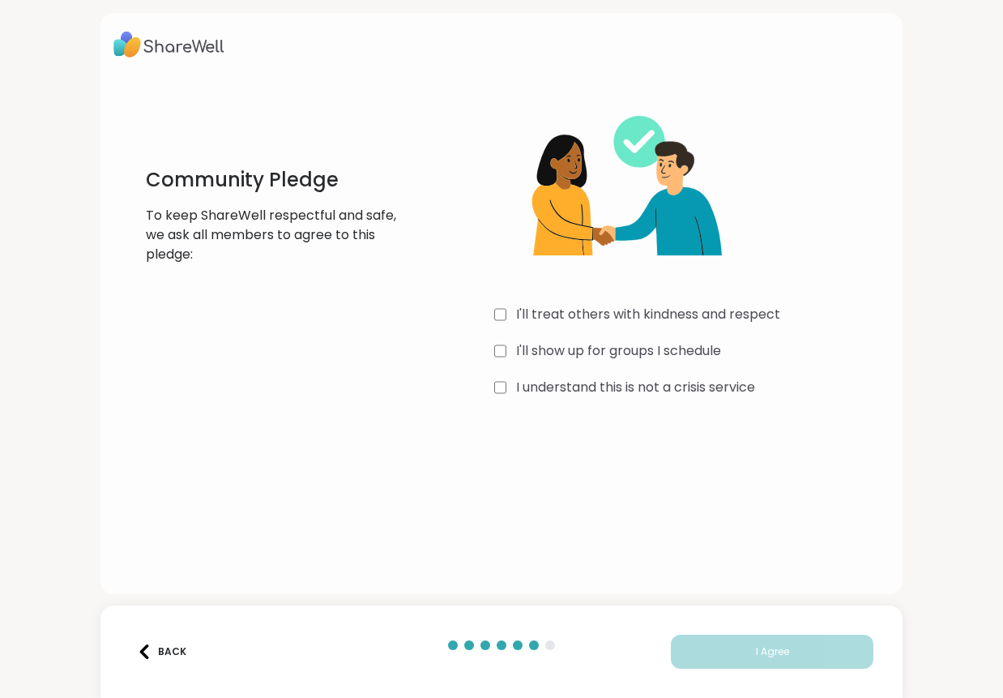
click at [502, 393] on div "I understand this is not a crisis service" at bounding box center [692, 387] width 396 height 19
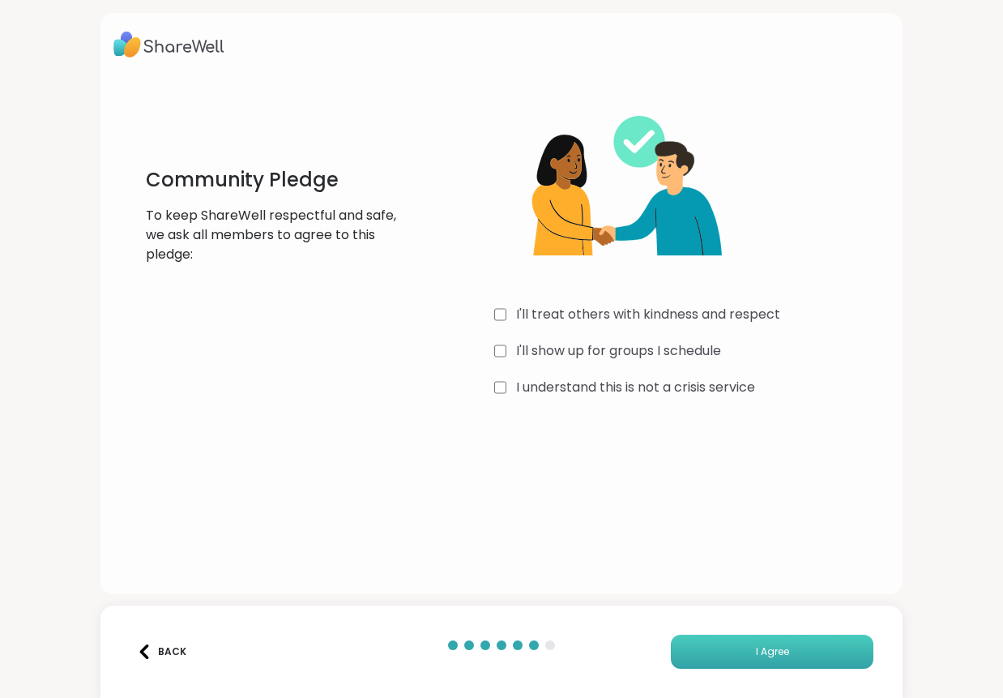
click at [763, 649] on span "I Agree" at bounding box center [772, 651] width 33 height 15
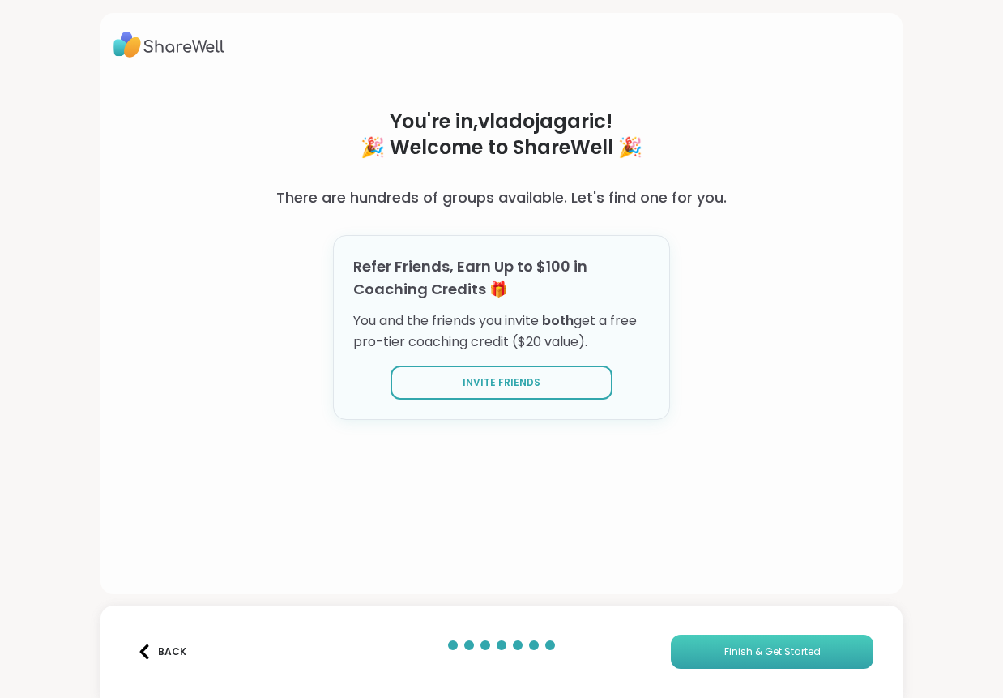
click at [767, 643] on button "Finish & Get Started" at bounding box center [772, 651] width 203 height 34
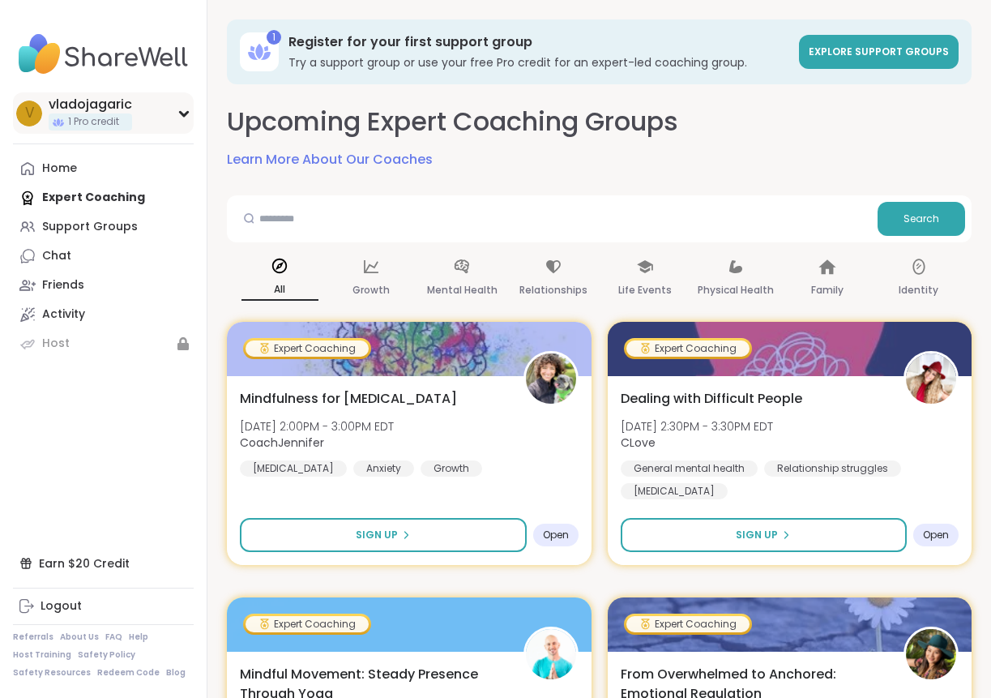
click at [163, 123] on div "v vladojagaric 1 Pro credit" at bounding box center [103, 112] width 181 height 41
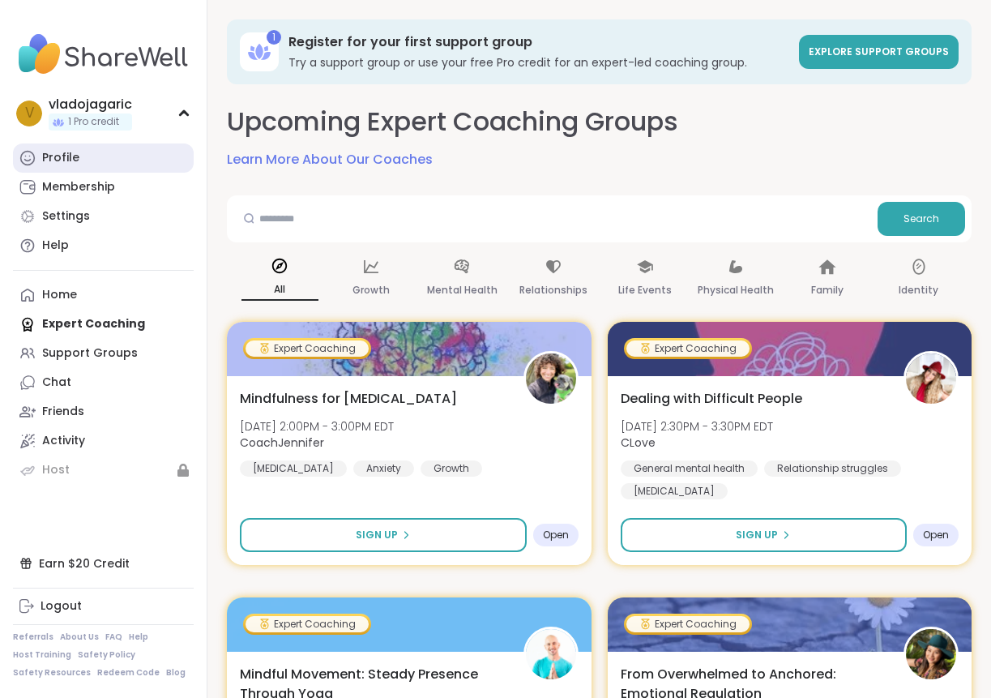
click at [73, 152] on div "Profile" at bounding box center [60, 158] width 37 height 16
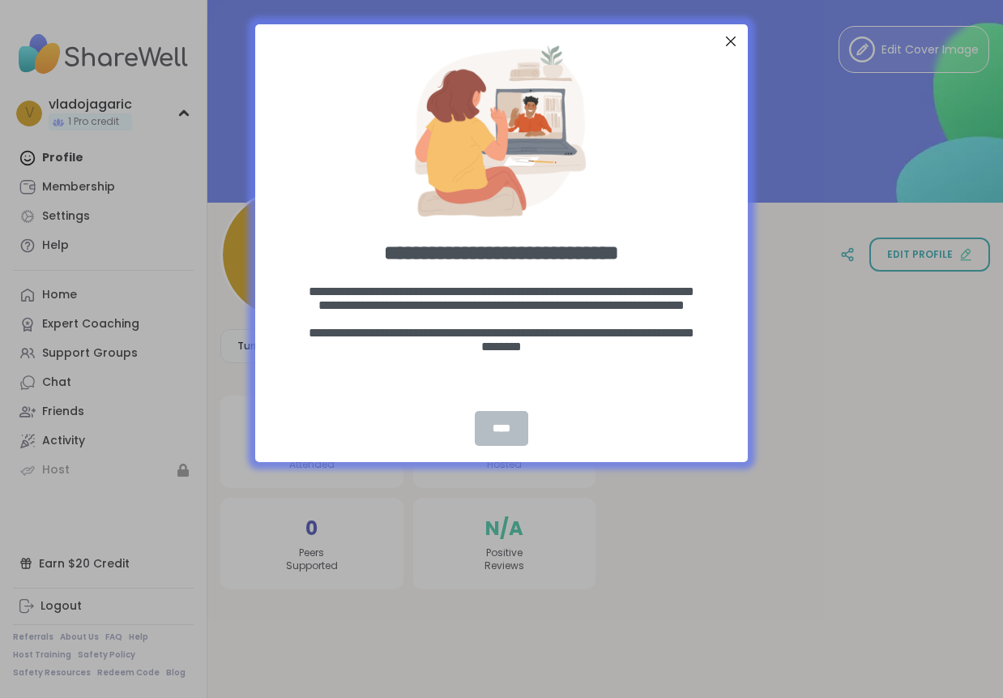
click at [499, 423] on div "****" at bounding box center [501, 428] width 53 height 35
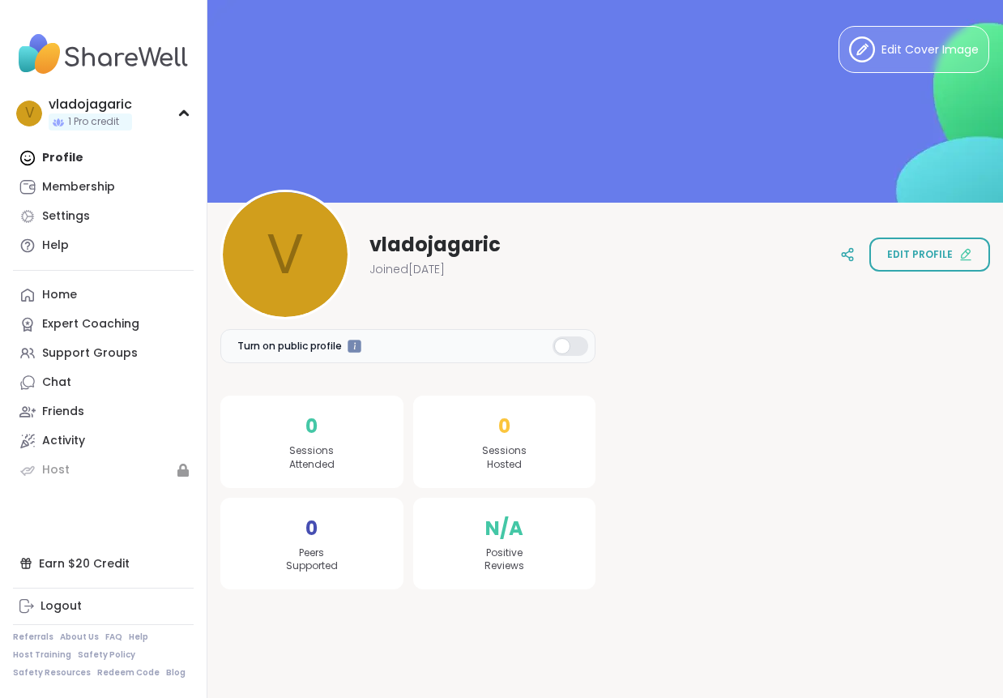
drag, startPoint x: 455, startPoint y: 249, endPoint x: 414, endPoint y: 240, distance: 42.3
click at [454, 248] on span "vladojagaric" at bounding box center [434, 245] width 131 height 26
click at [451, 241] on span "vladojagaric" at bounding box center [434, 245] width 131 height 26
drag, startPoint x: 476, startPoint y: 243, endPoint x: 659, endPoint y: 241, distance: 183.1
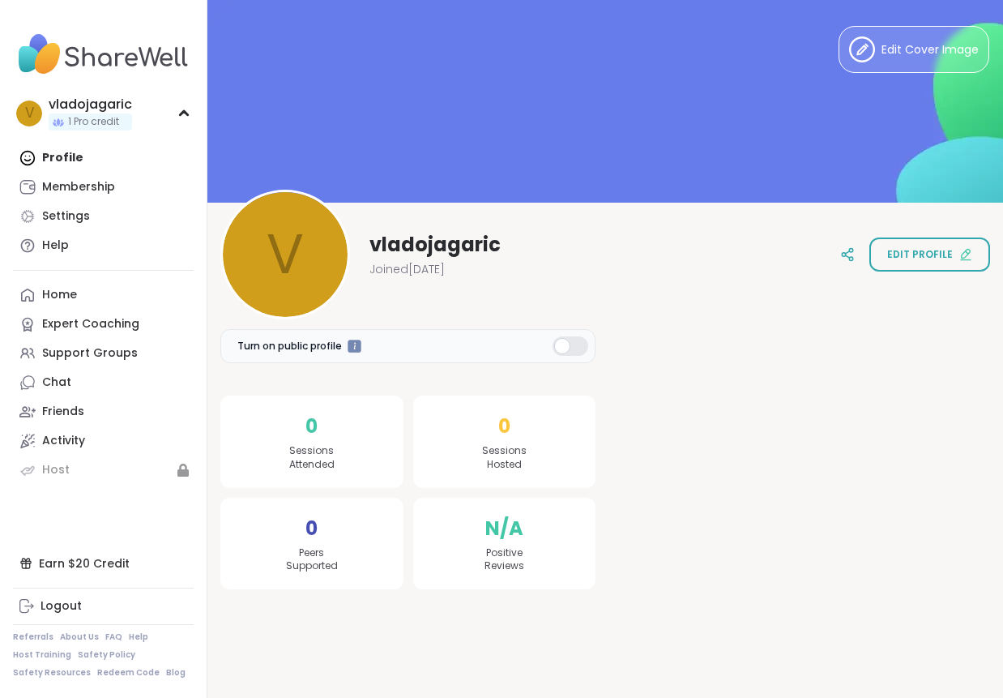
click at [476, 243] on span "vladojagaric" at bounding box center [434, 245] width 131 height 26
click at [398, 234] on span "vladojagaric" at bounding box center [434, 245] width 131 height 26
click at [895, 250] on span "Edit profile" at bounding box center [920, 254] width 66 height 15
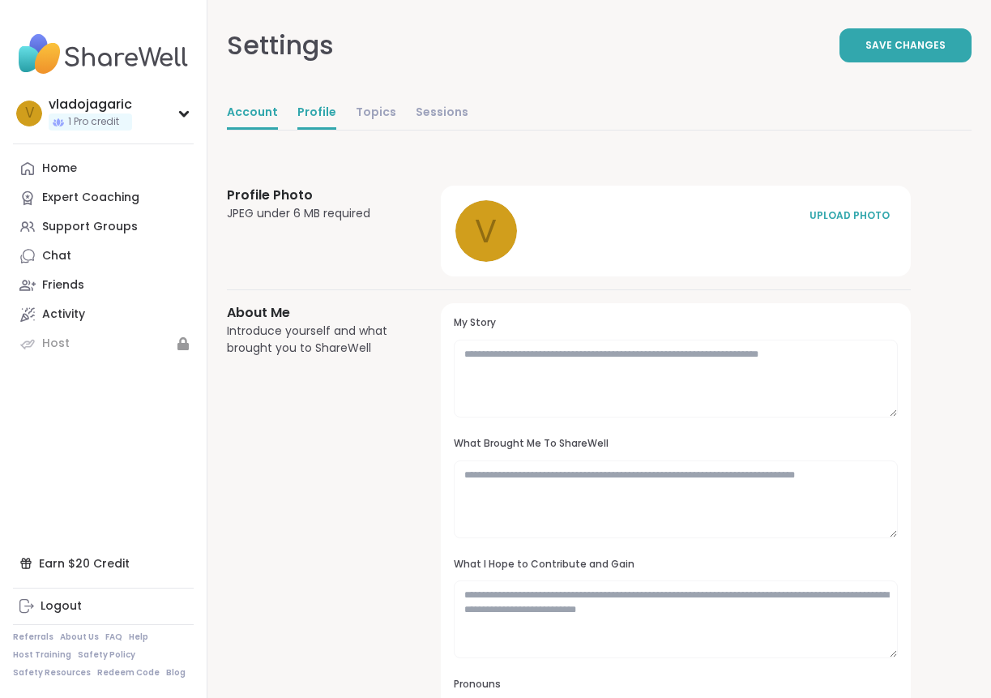
click at [269, 111] on link "Account" at bounding box center [252, 113] width 51 height 32
select select "**"
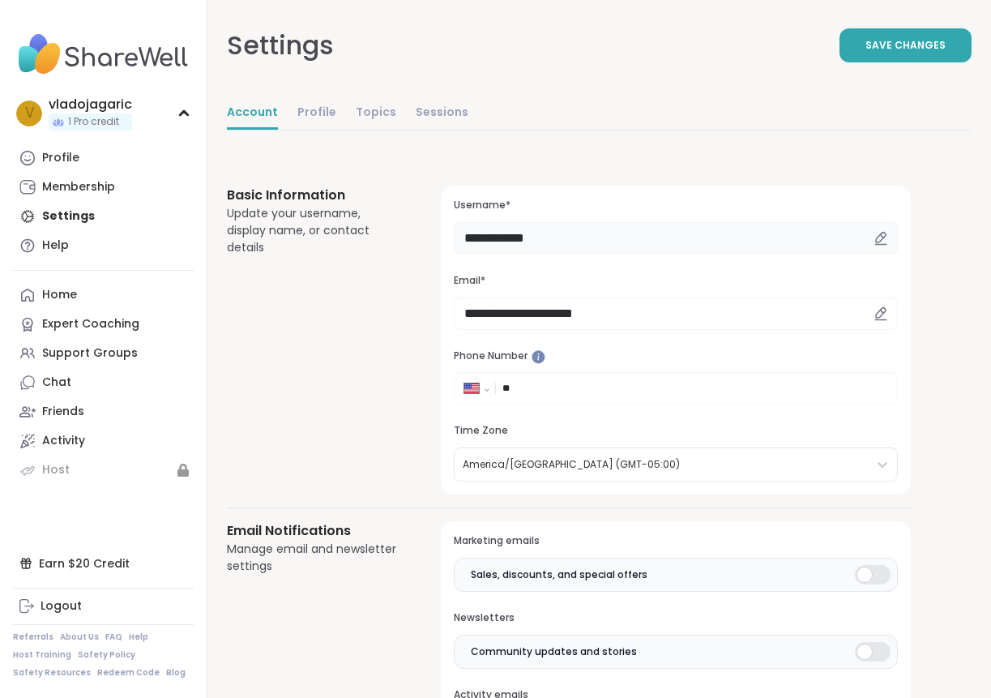
click at [530, 228] on input "**********" at bounding box center [676, 238] width 444 height 32
click at [600, 261] on div "**********" at bounding box center [676, 340] width 470 height 309
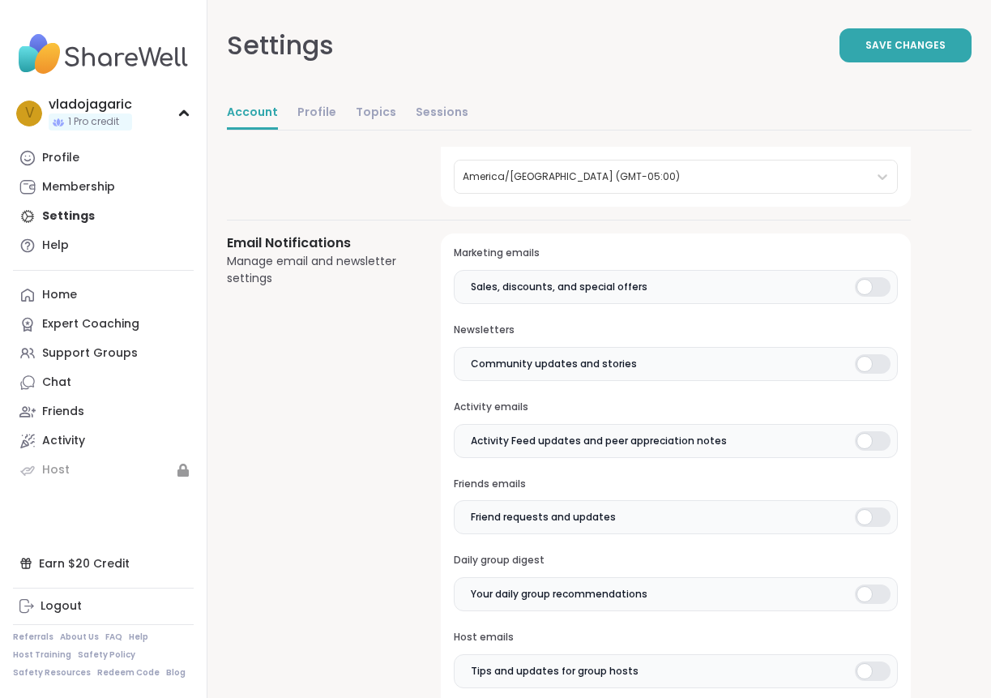
scroll to position [285, 0]
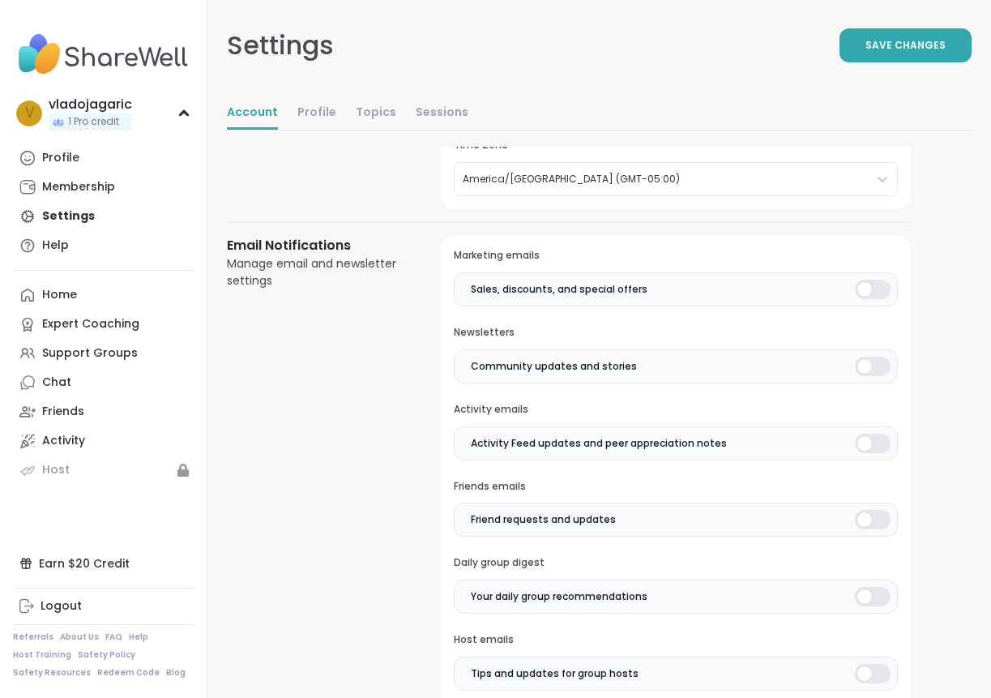
click at [873, 286] on div at bounding box center [873, 289] width 36 height 19
drag, startPoint x: 872, startPoint y: 366, endPoint x: 875, endPoint y: 383, distance: 17.3
click at [872, 366] on div at bounding box center [873, 366] width 36 height 19
drag, startPoint x: 869, startPoint y: 433, endPoint x: 882, endPoint y: 506, distance: 74.1
click at [869, 433] on div at bounding box center [873, 442] width 36 height 19
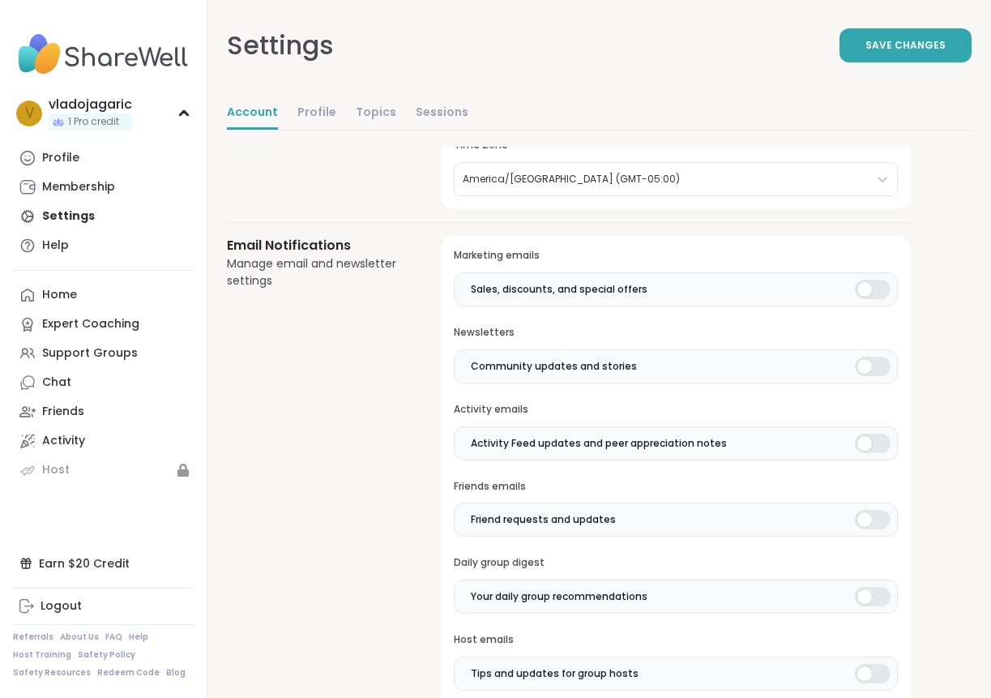
click at [875, 532] on label "Friend requests and updates" at bounding box center [676, 519] width 444 height 34
drag, startPoint x: 875, startPoint y: 582, endPoint x: 884, endPoint y: 626, distance: 44.7
click at [875, 582] on label "Your daily group recommendations" at bounding box center [676, 596] width 444 height 34
click at [883, 660] on label "Tips and updates for group hosts" at bounding box center [676, 673] width 444 height 34
click at [884, 667] on div at bounding box center [873, 673] width 36 height 19
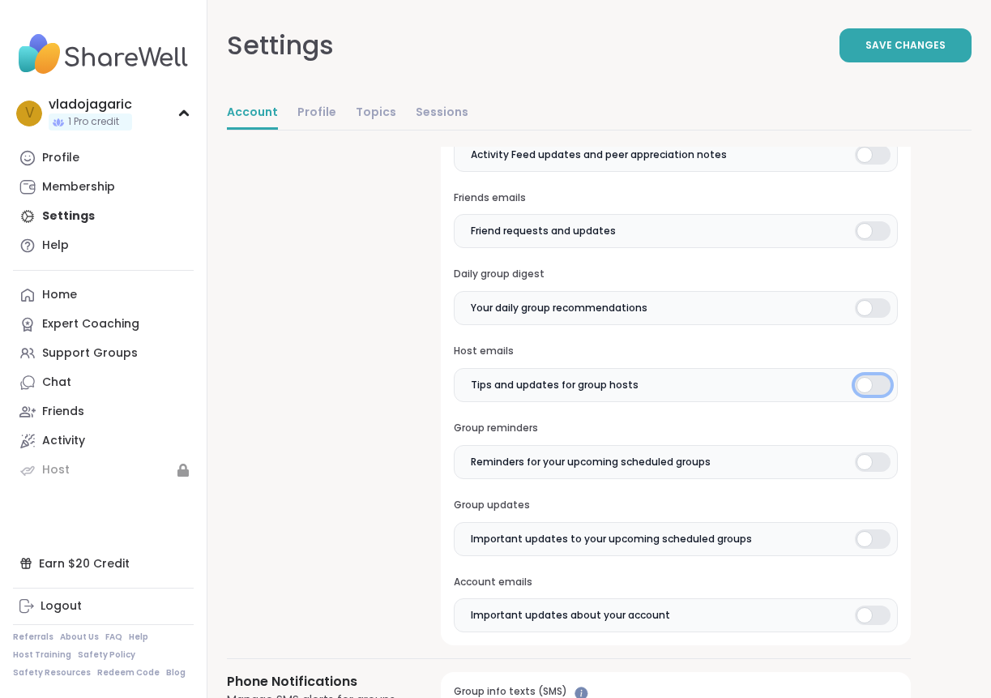
scroll to position [638, 0]
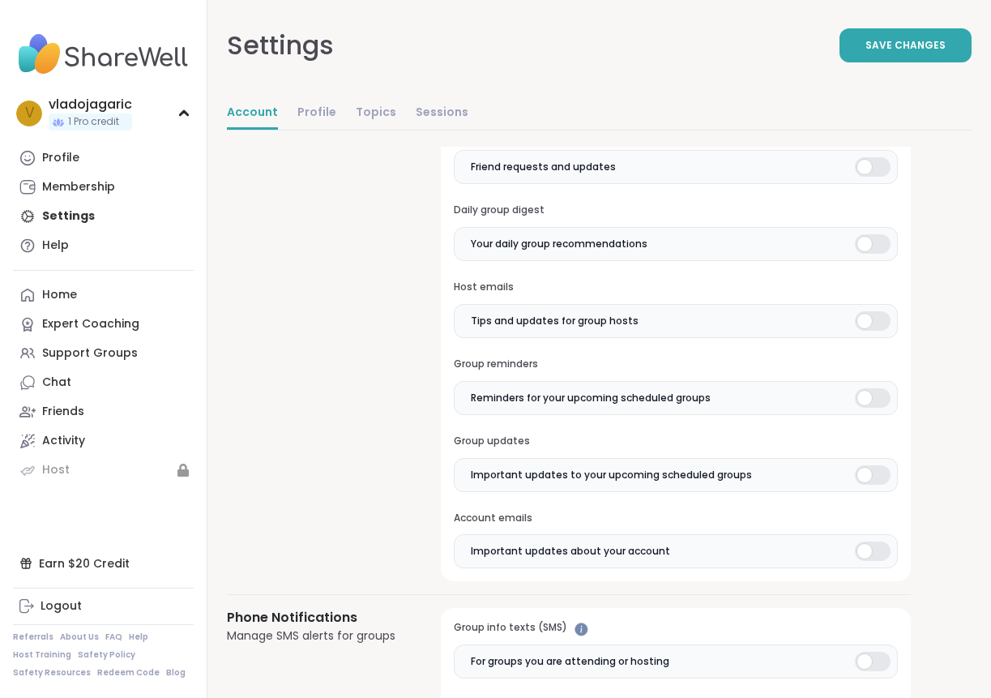
click at [881, 317] on div at bounding box center [873, 320] width 36 height 19
click at [882, 472] on div at bounding box center [873, 474] width 36 height 19
click at [874, 575] on div "Marketing emails Sales, discounts, and special offers Newsletters Community upd…" at bounding box center [676, 232] width 470 height 698
click at [879, 557] on div at bounding box center [873, 550] width 36 height 19
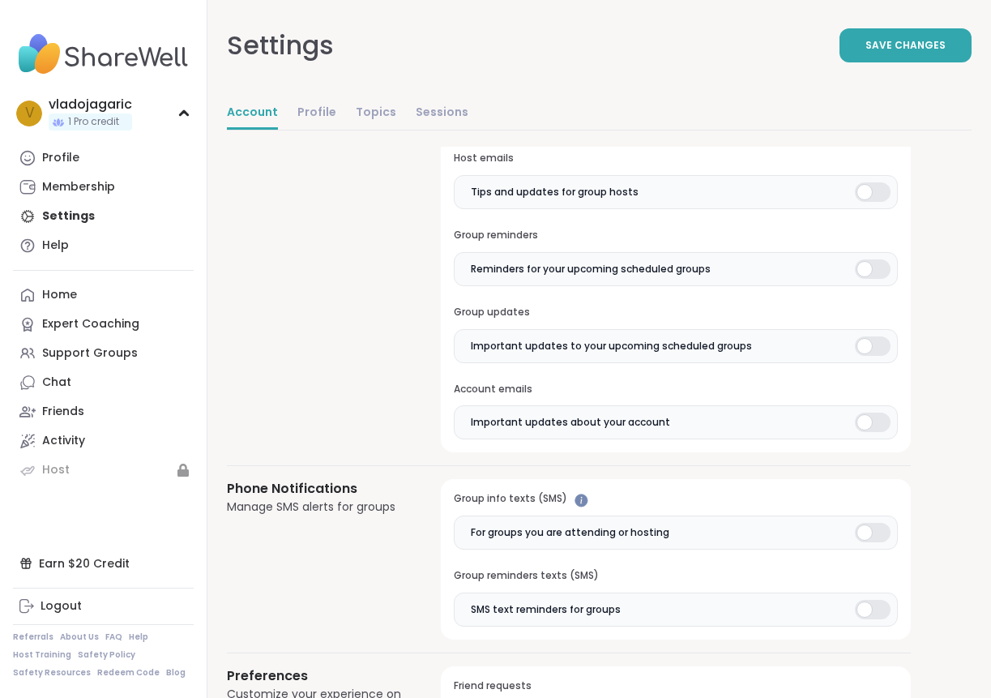
click at [883, 426] on div at bounding box center [873, 421] width 36 height 19
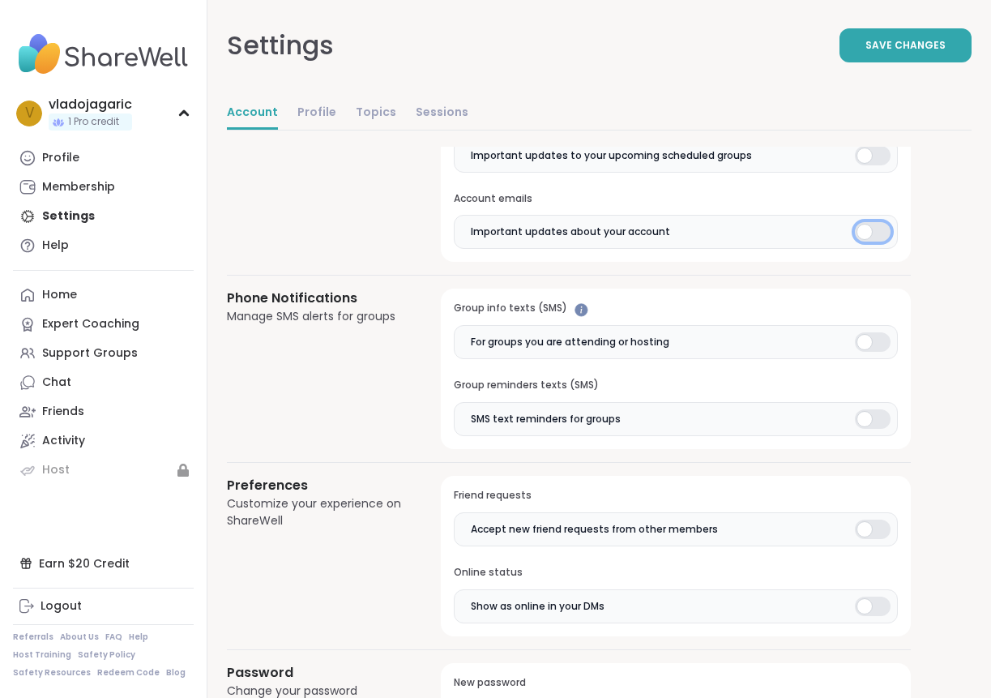
scroll to position [959, 0]
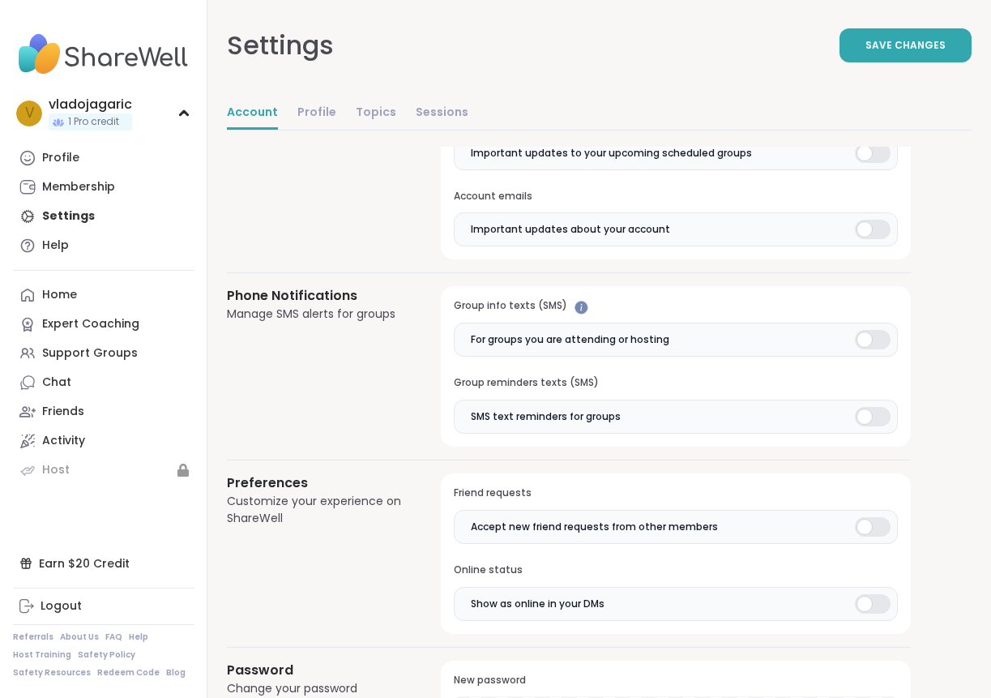
click at [880, 342] on div at bounding box center [873, 339] width 36 height 19
click at [874, 413] on div at bounding box center [873, 416] width 36 height 19
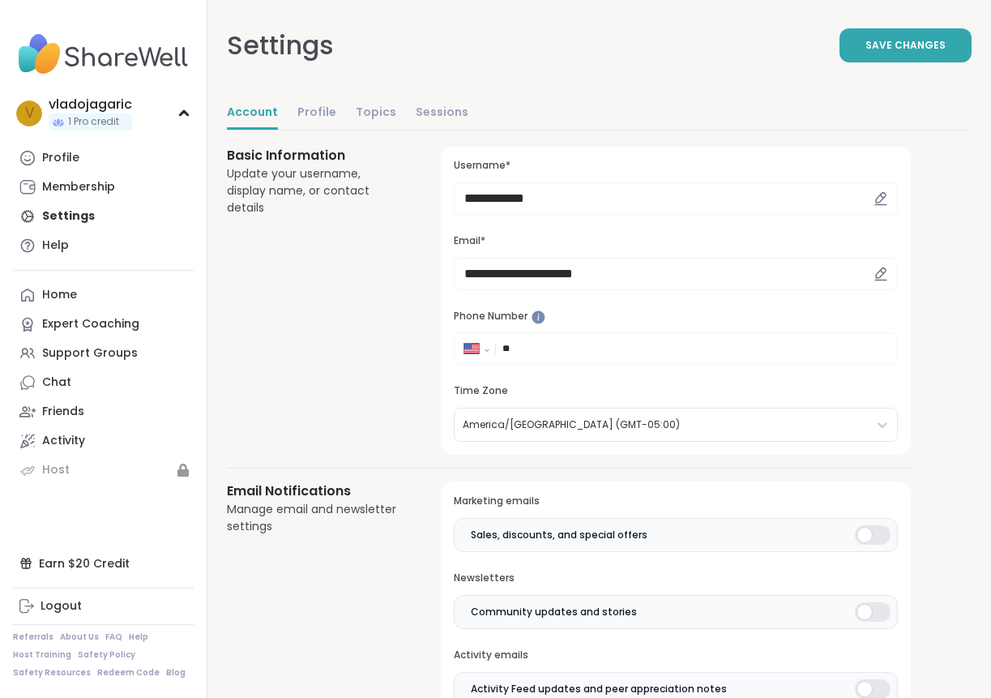
scroll to position [37, 0]
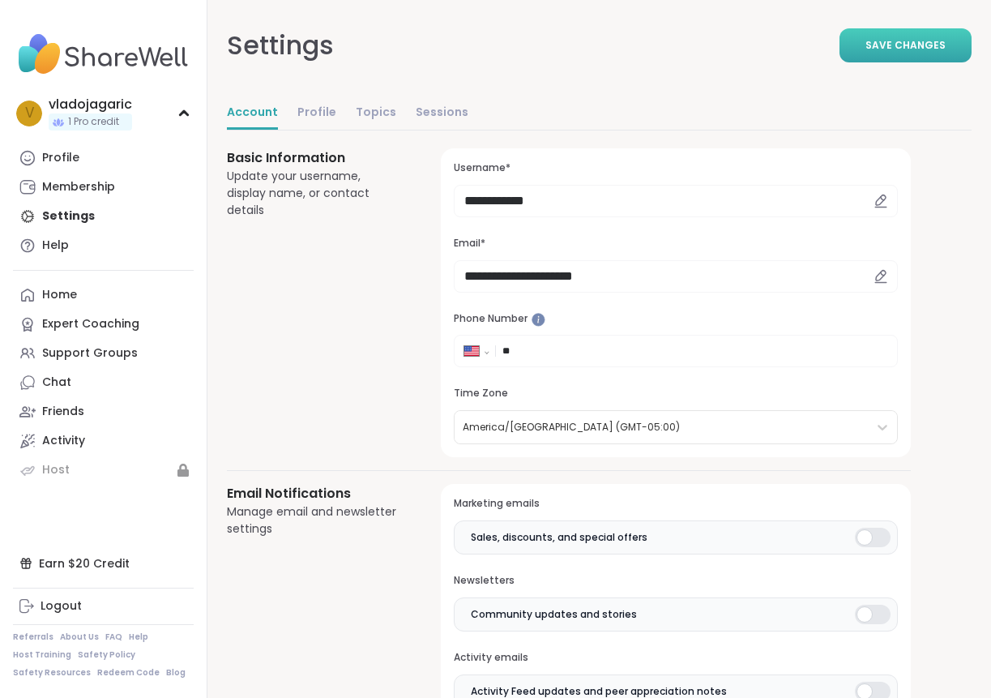
click at [916, 38] on span "Save Changes" at bounding box center [905, 45] width 80 height 15
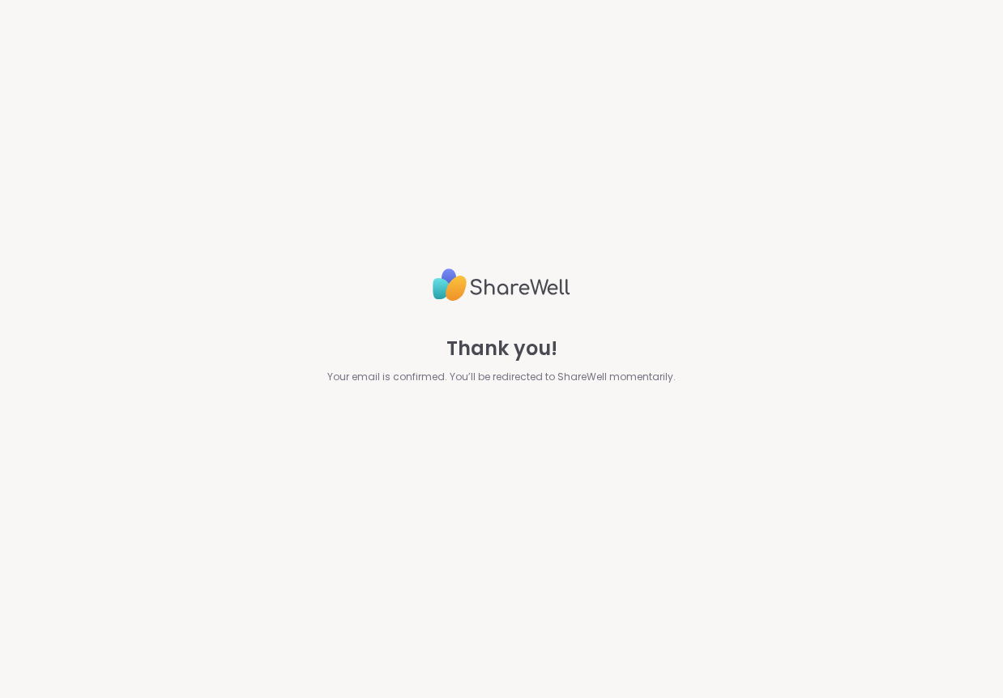
drag, startPoint x: 608, startPoint y: 249, endPoint x: 588, endPoint y: 255, distance: 20.5
click at [605, 250] on div "Thank you! Your email is confirmed. You’ll be redirected to ShareWell momentari…" at bounding box center [502, 349] width 703 height 698
click at [517, 307] on img at bounding box center [502, 285] width 138 height 46
click at [511, 360] on span "Thank you!" at bounding box center [501, 348] width 111 height 29
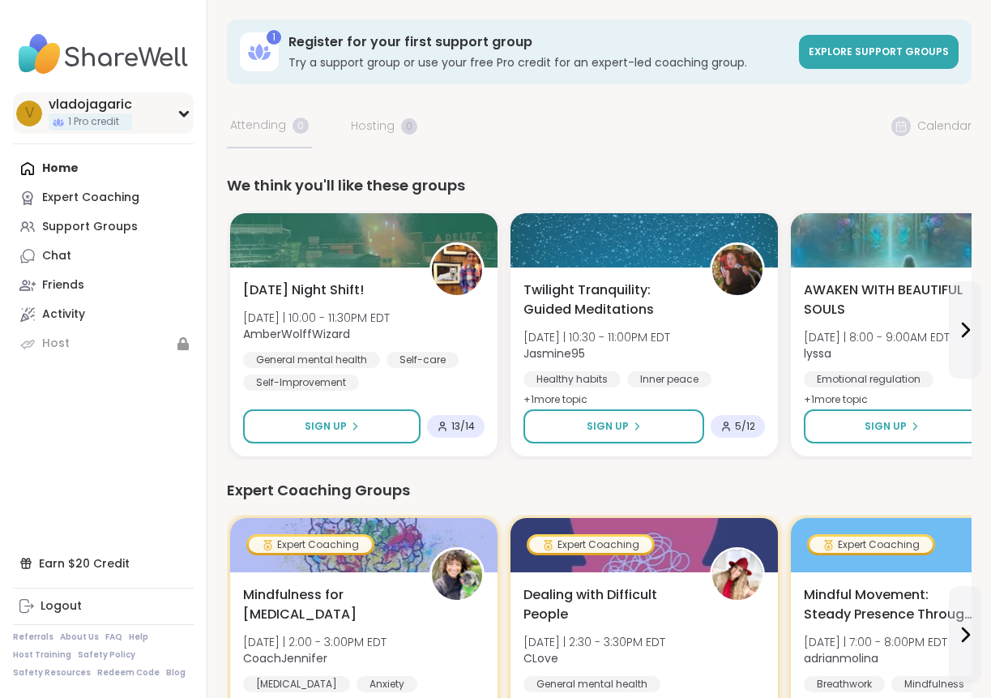
click at [141, 105] on div "v vladojagaric 1 Pro credit" at bounding box center [103, 112] width 181 height 41
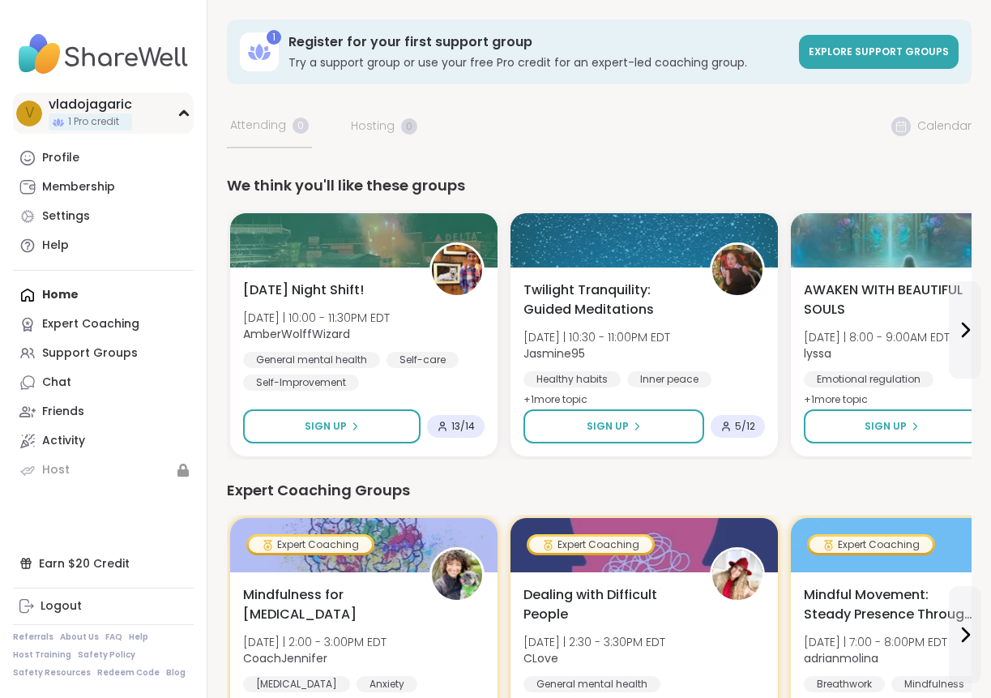
click at [143, 104] on div "v vladojagaric 1 Pro credit" at bounding box center [103, 112] width 181 height 41
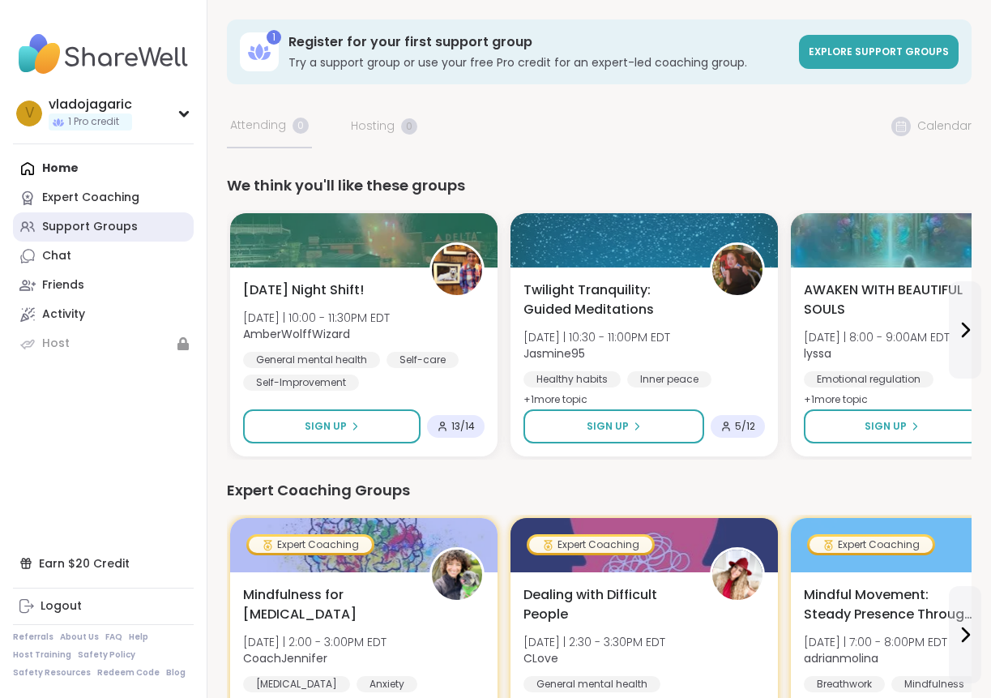
click at [64, 225] on div "Support Groups" at bounding box center [90, 227] width 96 height 16
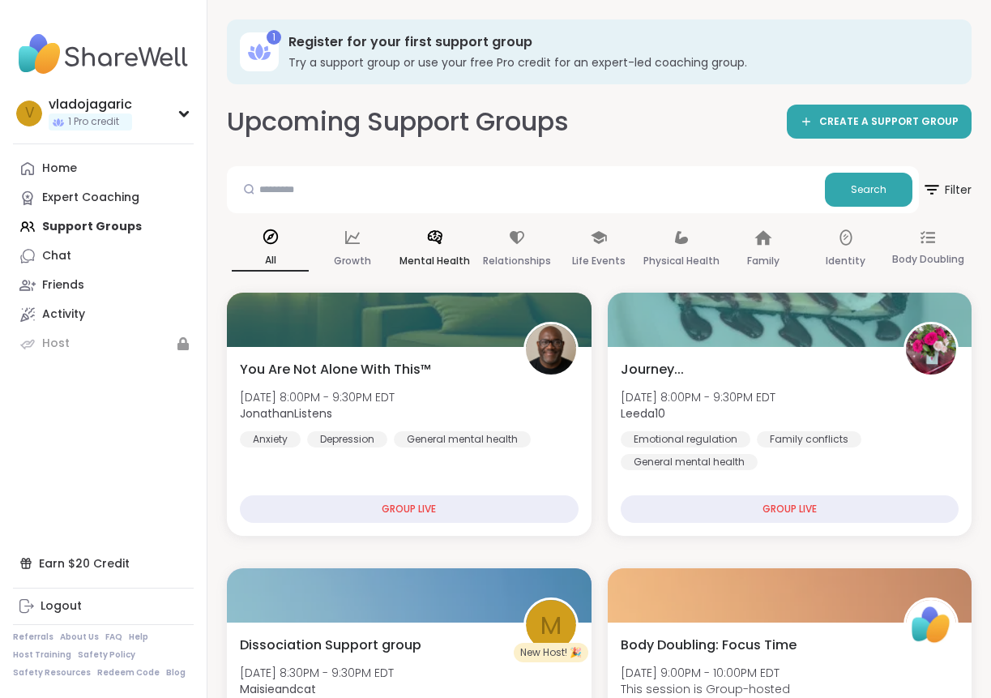
click at [421, 260] on p "Mental Health" at bounding box center [434, 260] width 70 height 19
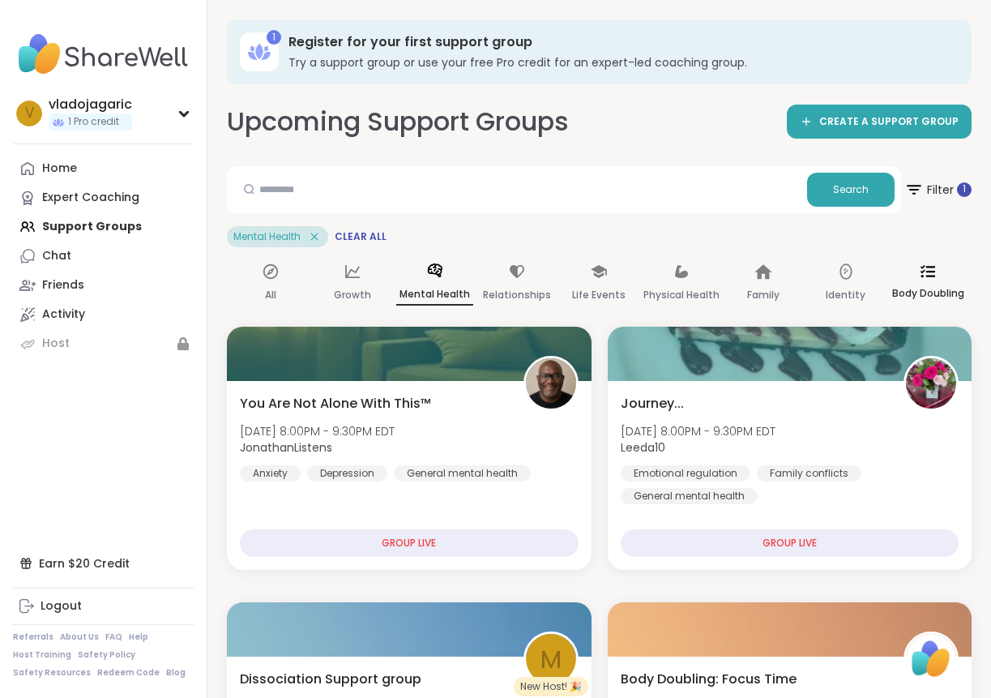
click at [929, 272] on icon at bounding box center [927, 271] width 15 height 15
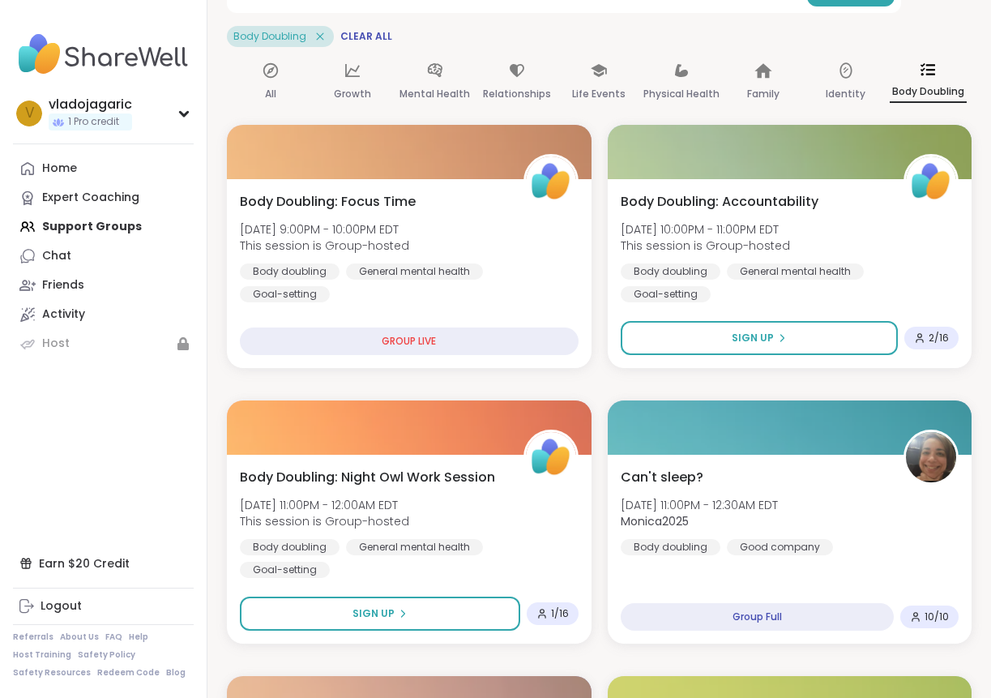
scroll to position [151, 0]
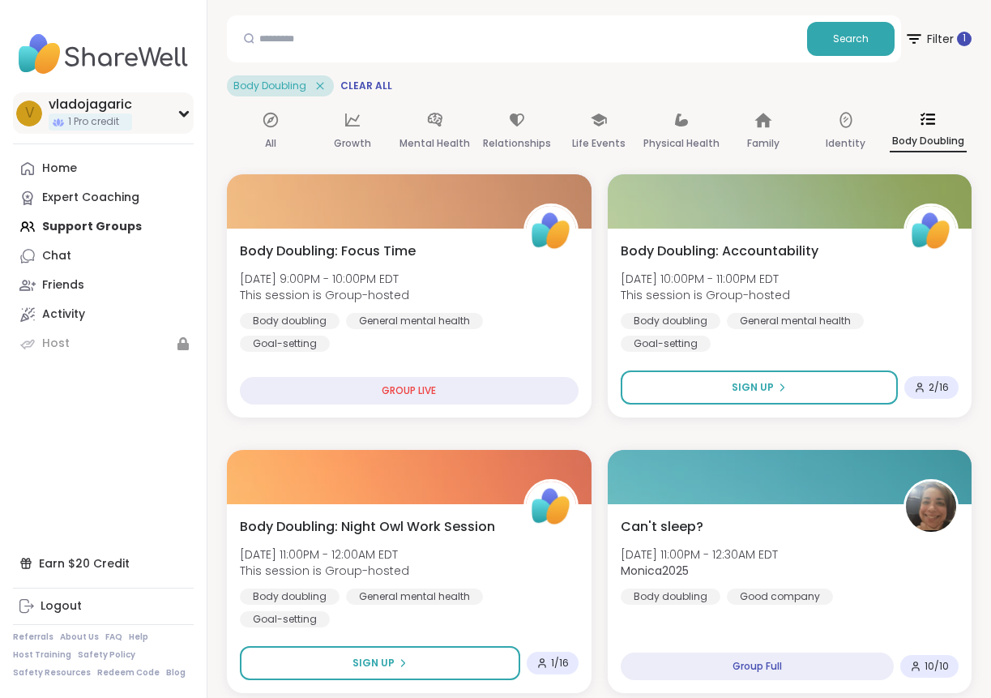
click at [97, 98] on div "vladojagaric" at bounding box center [90, 105] width 83 height 18
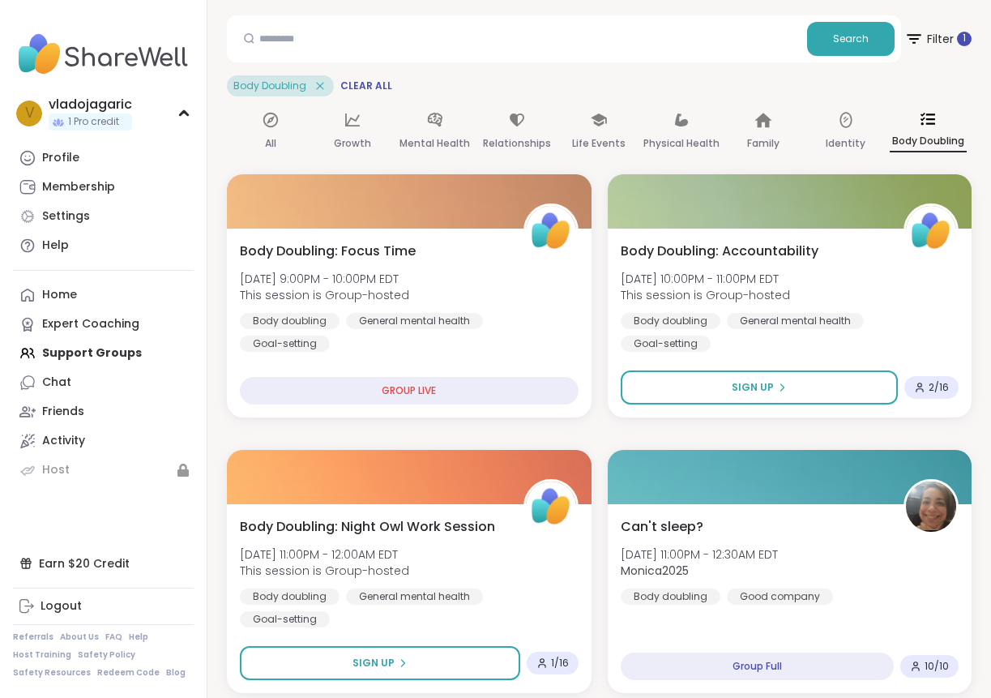
click at [111, 44] on img at bounding box center [103, 54] width 181 height 57
